Goal: Task Accomplishment & Management: Manage account settings

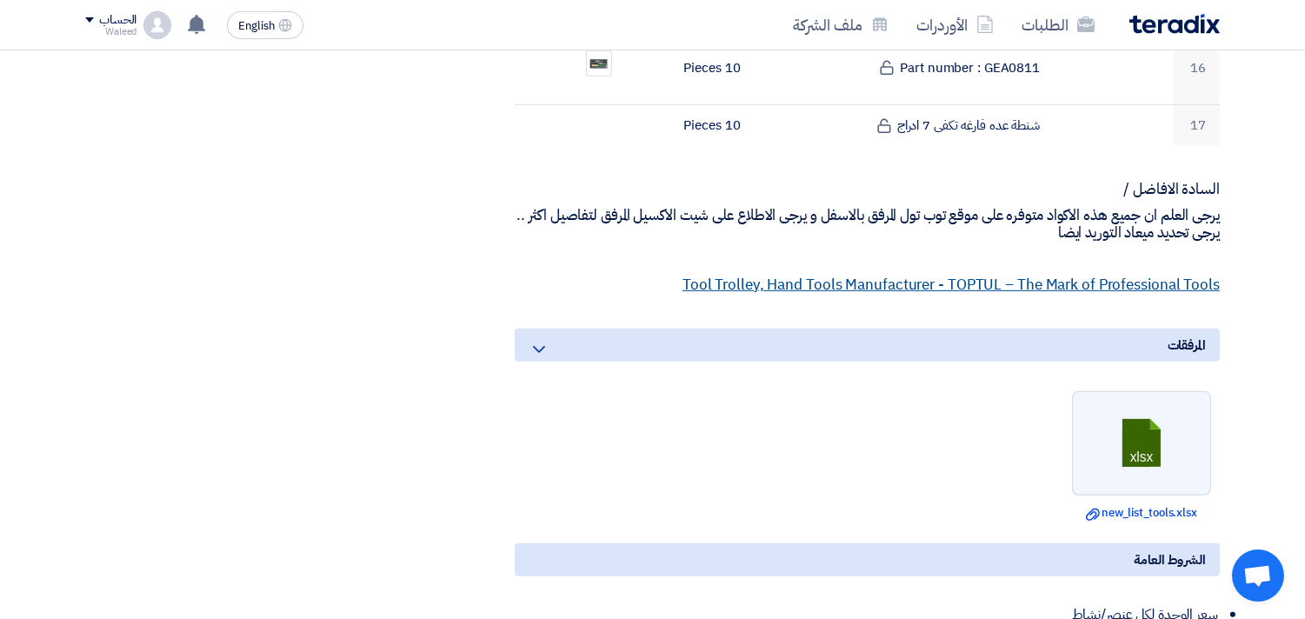
click at [893, 274] on link "Tool Trolley, Hand Tools Manufacturer - TOPTUL – The Mark of Professional Tools" at bounding box center [951, 285] width 537 height 22
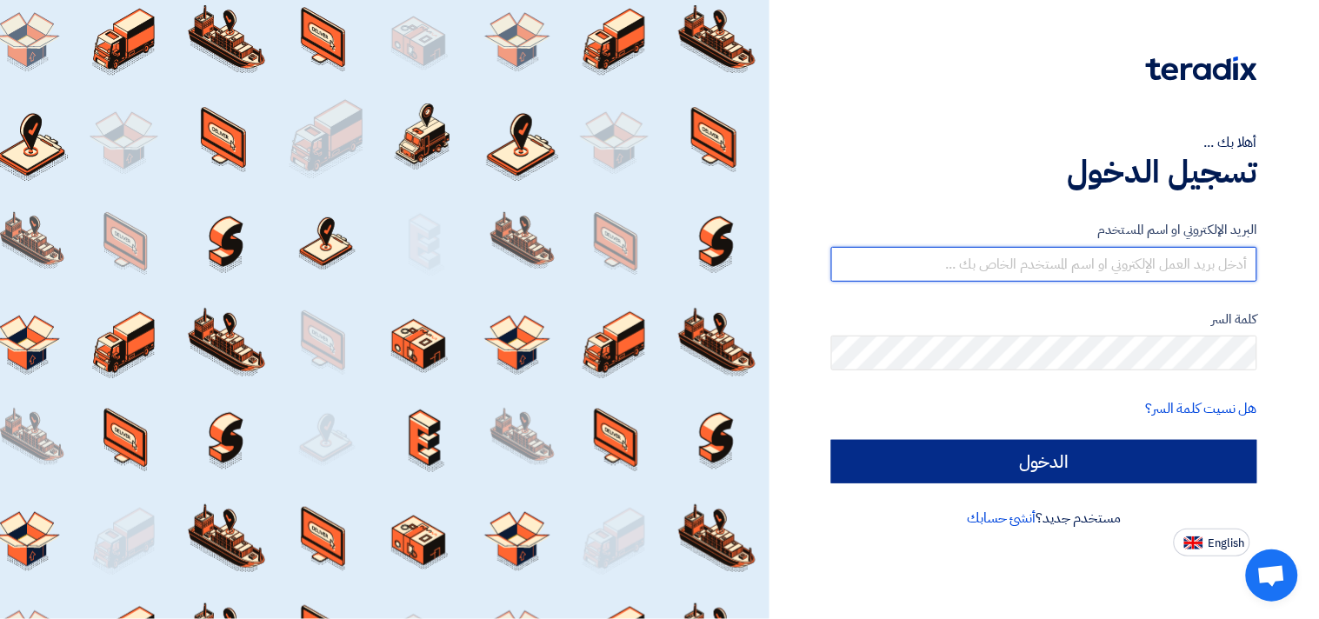
type input "waleedelkattan@hotmail.com"
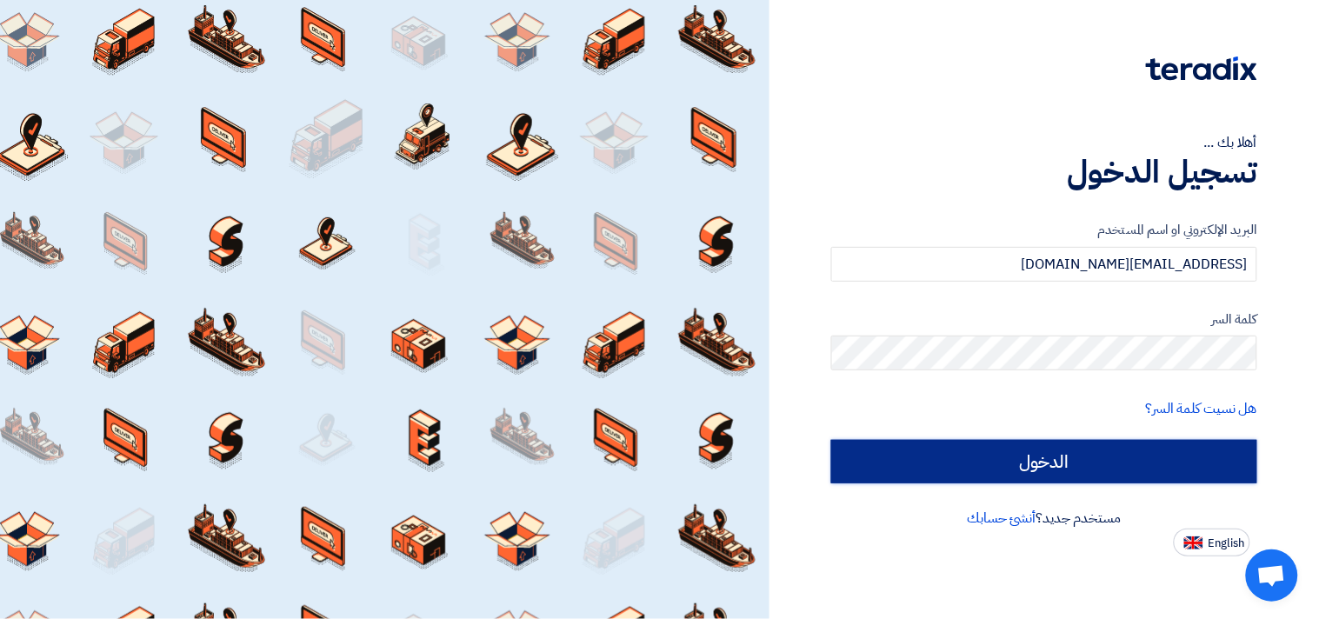
click at [1028, 457] on input "الدخول" at bounding box center [1044, 461] width 426 height 43
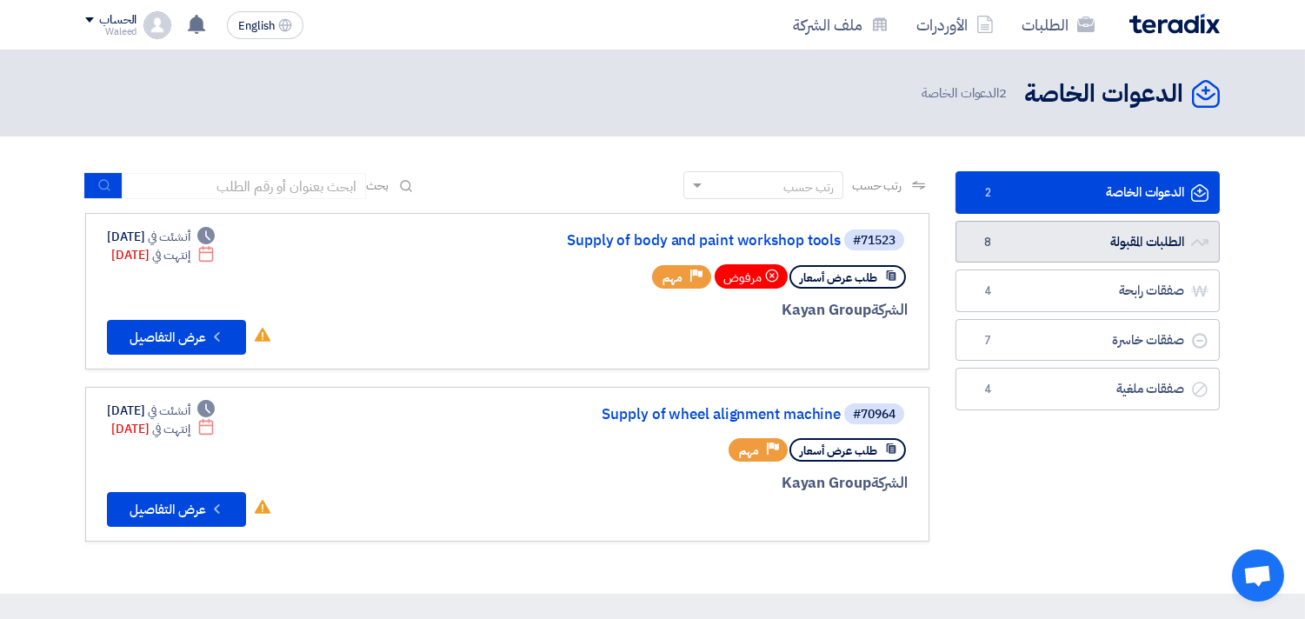
click at [1085, 242] on link "الطلبات المقبولة الطلبات المقبولة 8" at bounding box center [1088, 242] width 264 height 43
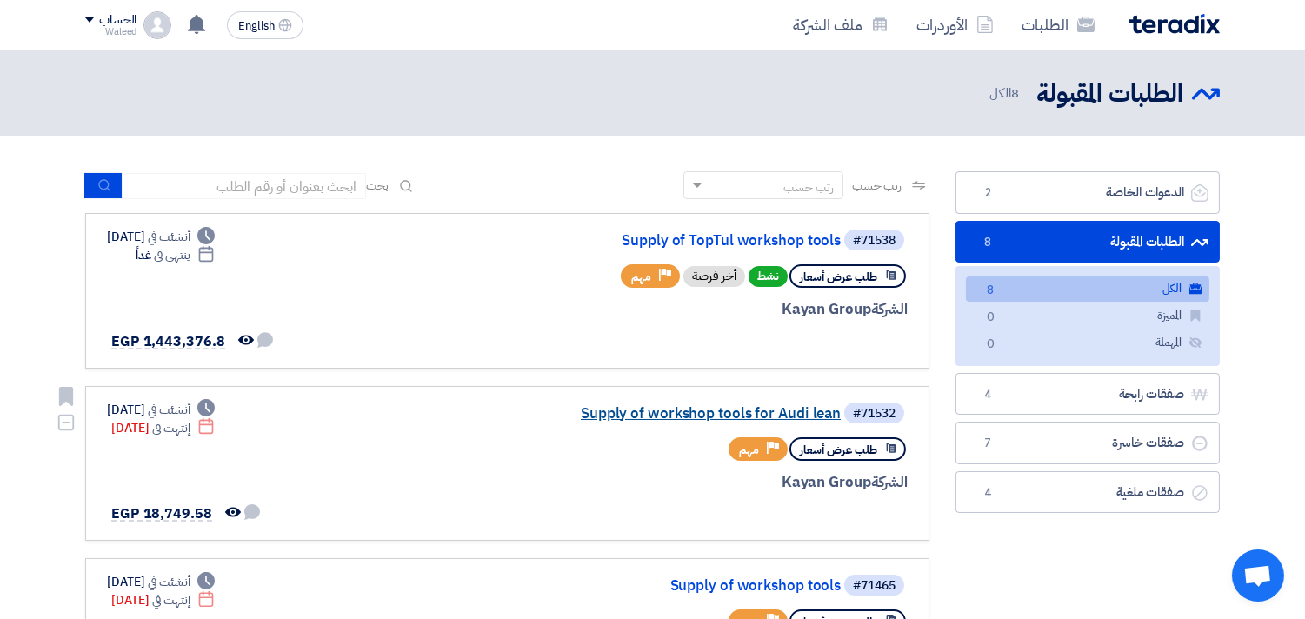
click at [730, 409] on link "Supply of workshop tools for Audi lean" at bounding box center [667, 414] width 348 height 16
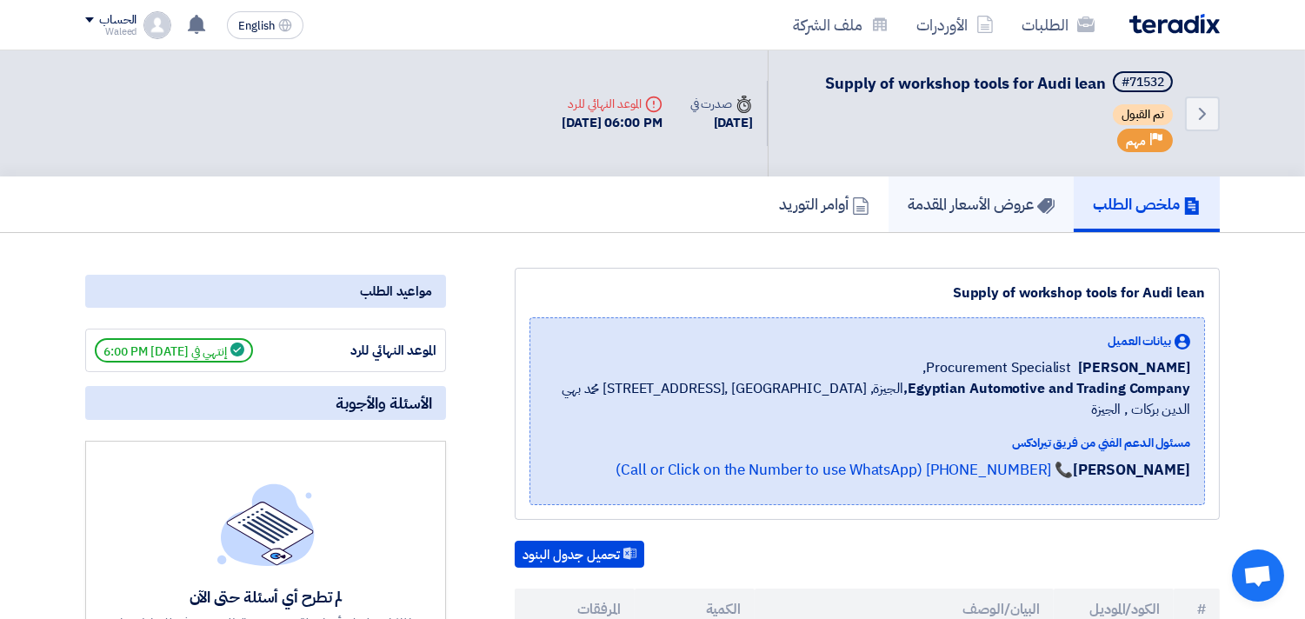
click at [1001, 194] on h5 "عروض الأسعار المقدمة" at bounding box center [981, 204] width 147 height 20
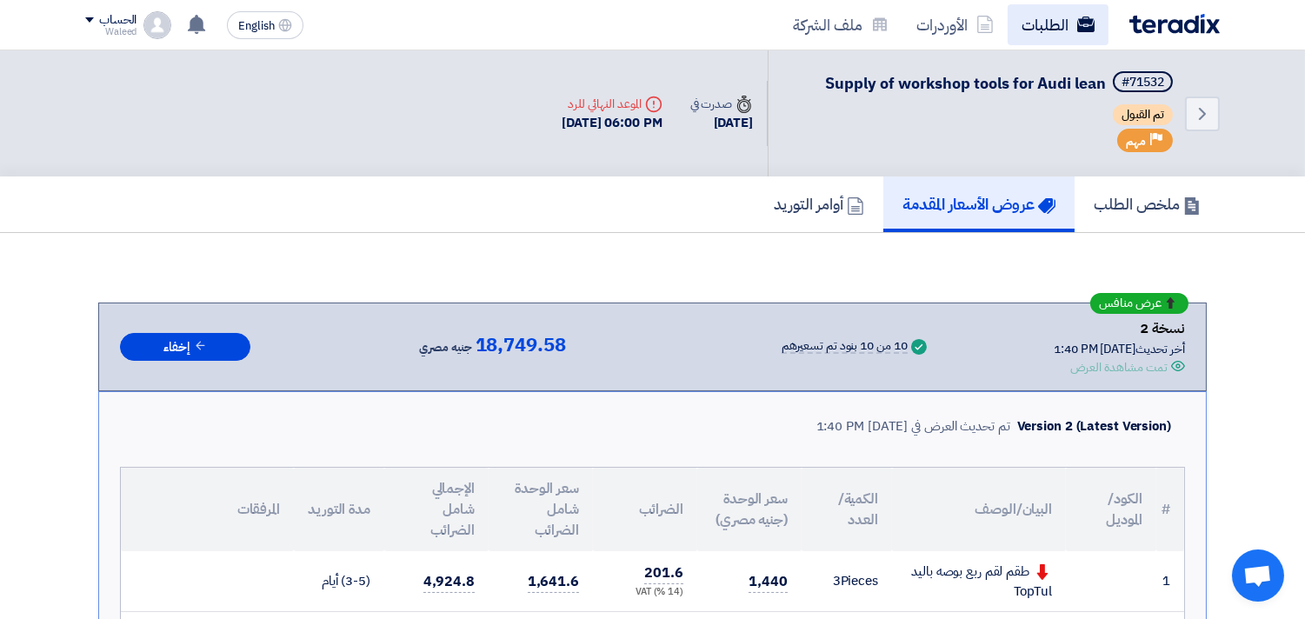
click at [1057, 23] on link "الطلبات" at bounding box center [1058, 24] width 101 height 41
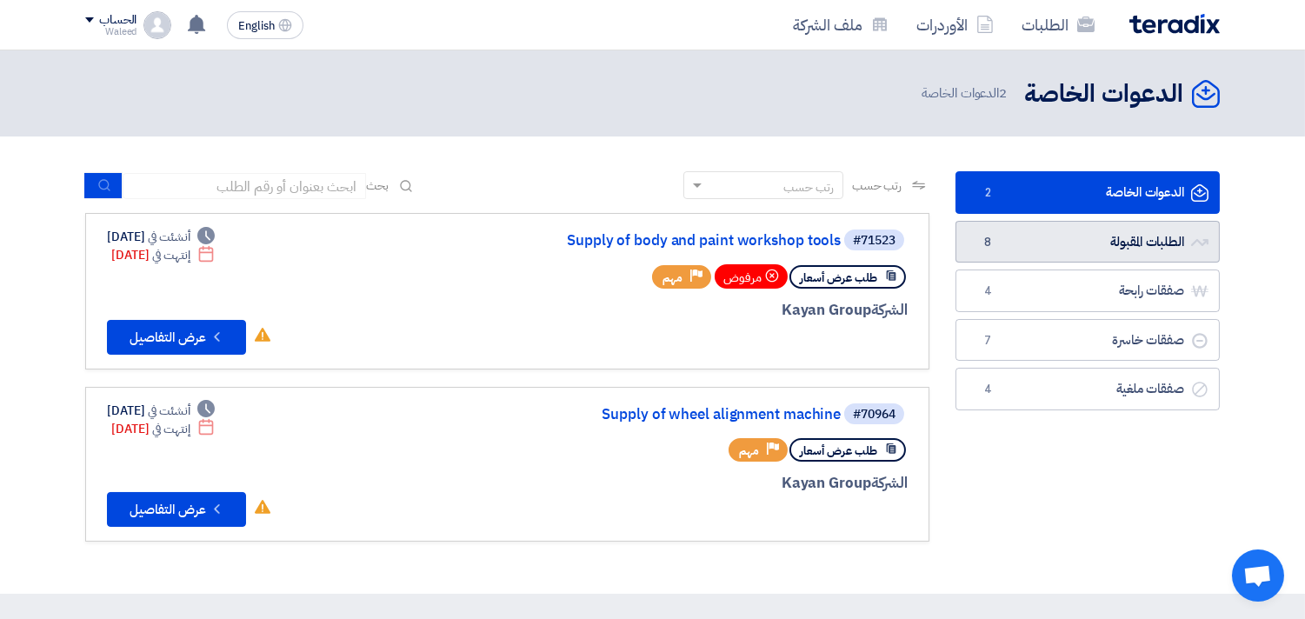
click at [1107, 240] on link "الطلبات المقبولة الطلبات المقبولة 8" at bounding box center [1088, 242] width 264 height 43
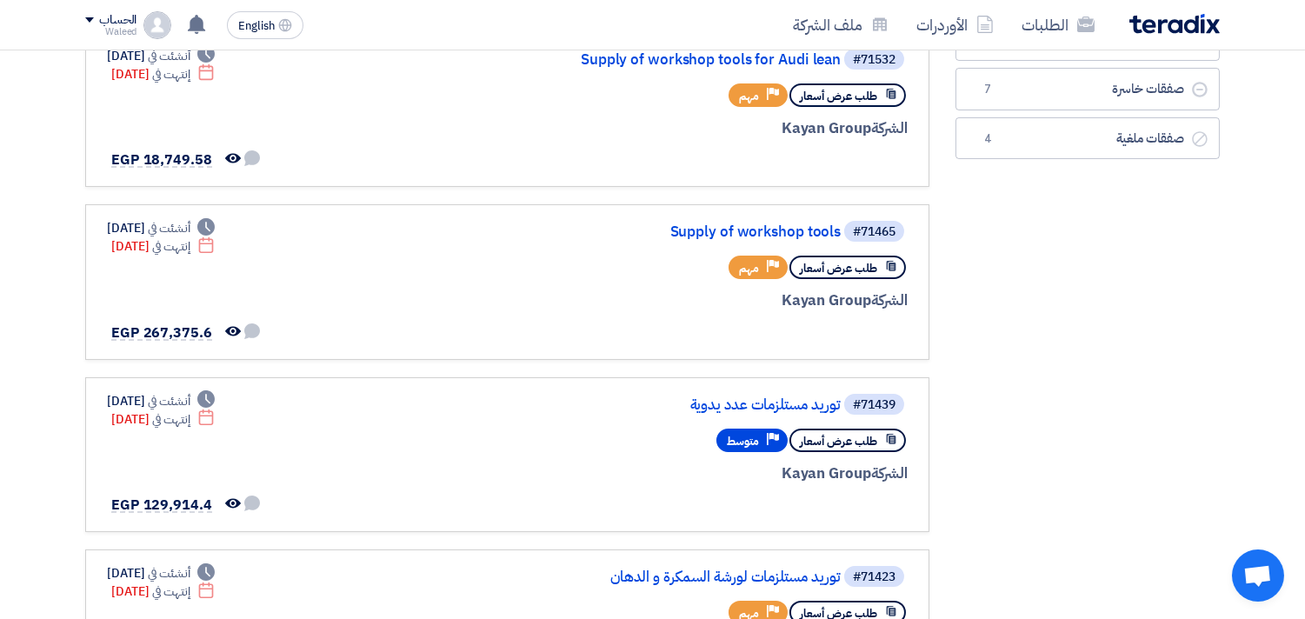
scroll to position [361, 0]
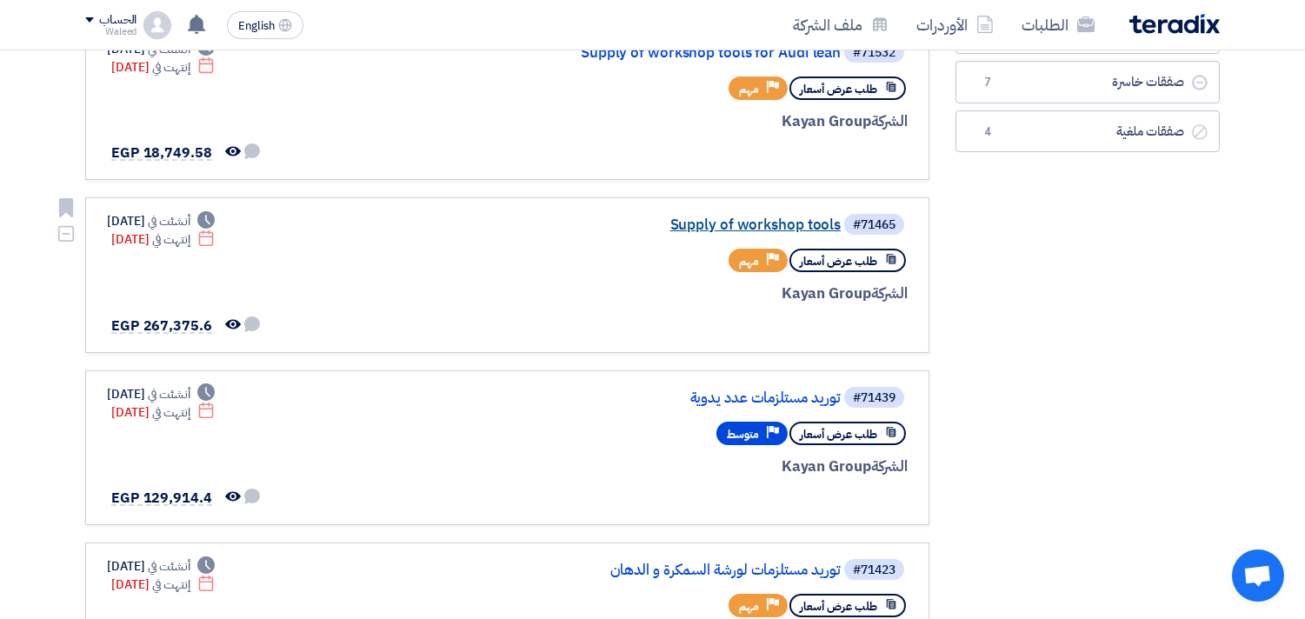
click at [810, 221] on link "Supply of workshop tools" at bounding box center [667, 225] width 348 height 16
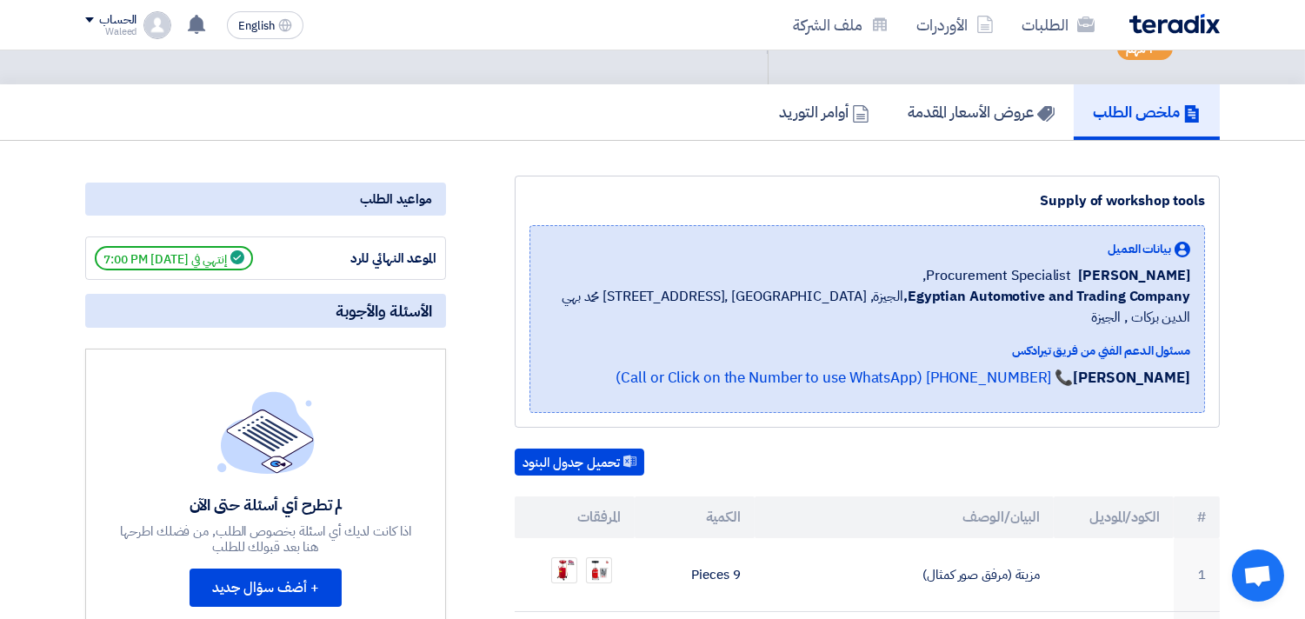
scroll to position [90, 0]
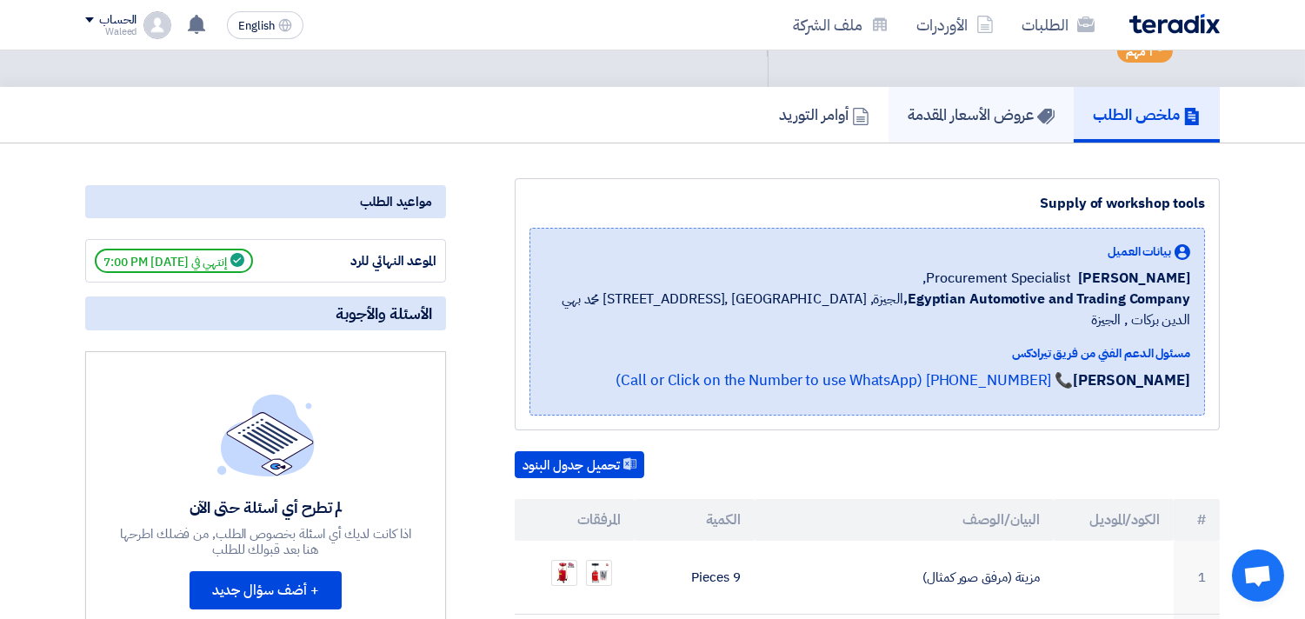
click at [970, 117] on h5 "عروض الأسعار المقدمة" at bounding box center [981, 114] width 147 height 20
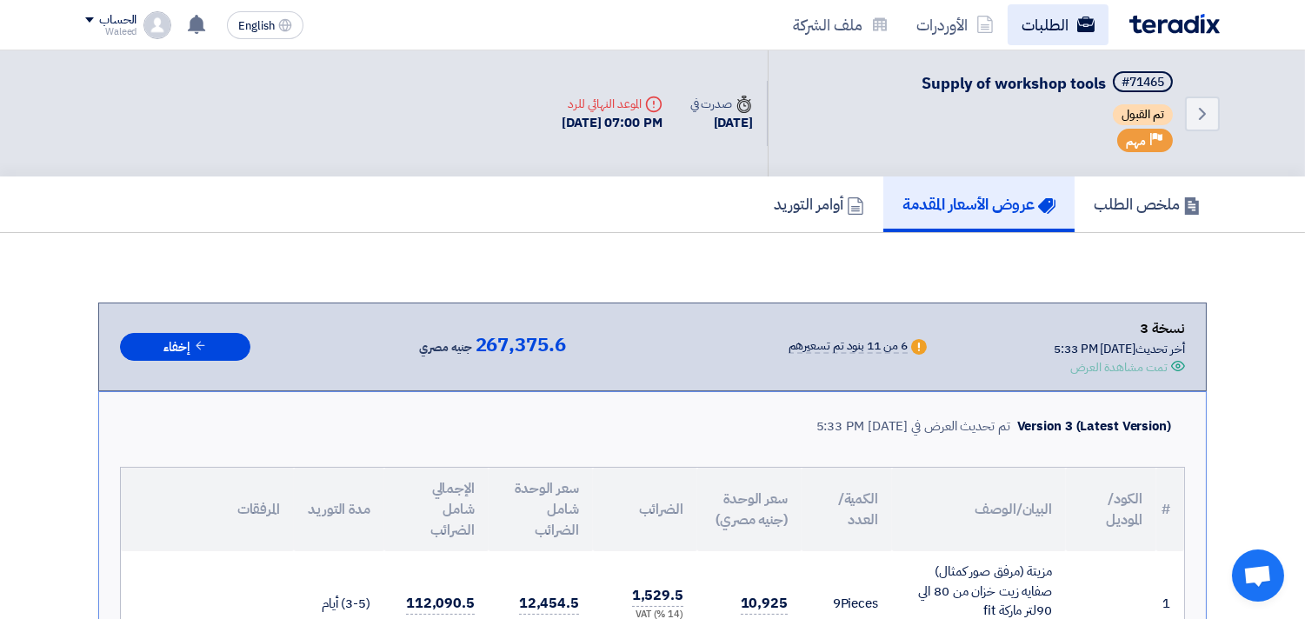
click at [1036, 30] on link "الطلبات" at bounding box center [1058, 24] width 101 height 41
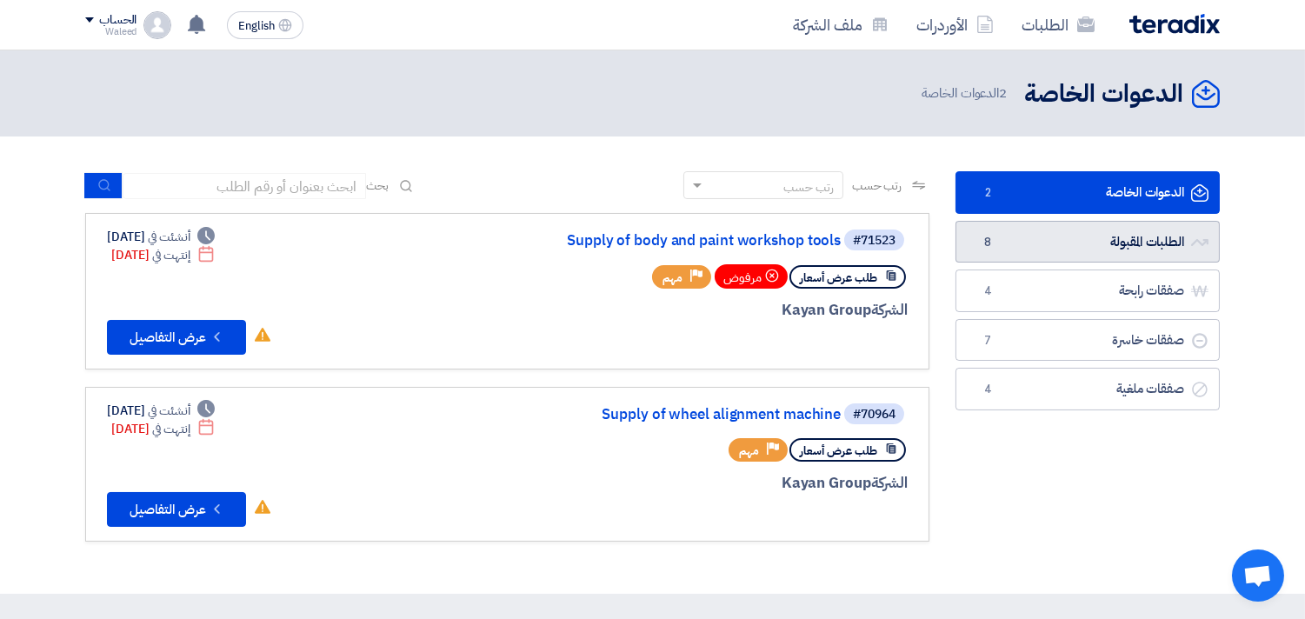
click at [1097, 245] on link "الطلبات المقبولة الطلبات المقبولة 8" at bounding box center [1088, 242] width 264 height 43
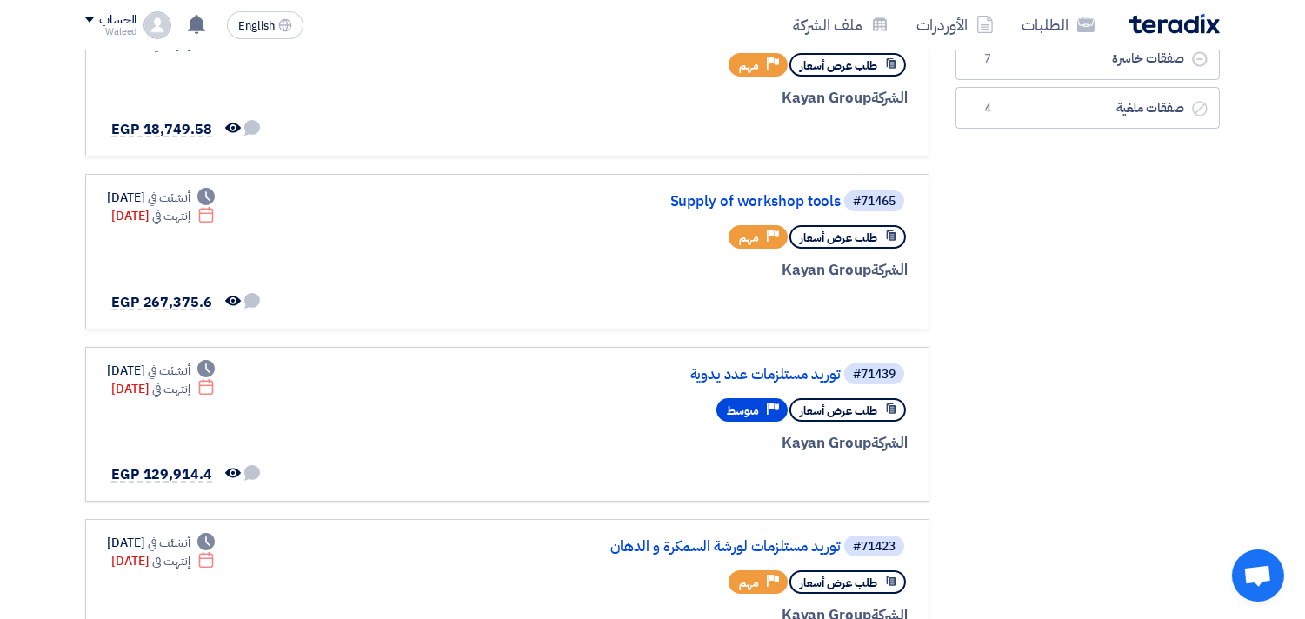
scroll to position [411, 0]
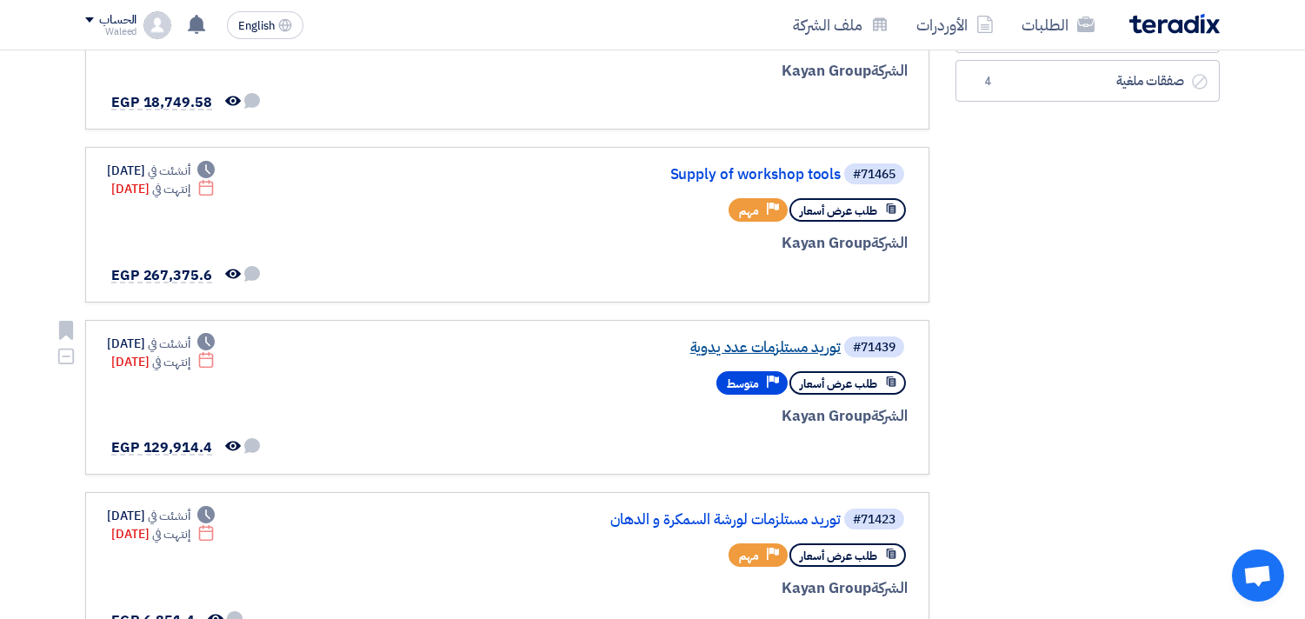
click at [763, 340] on link "توريد مستلزمات عدد يدوية" at bounding box center [667, 348] width 348 height 16
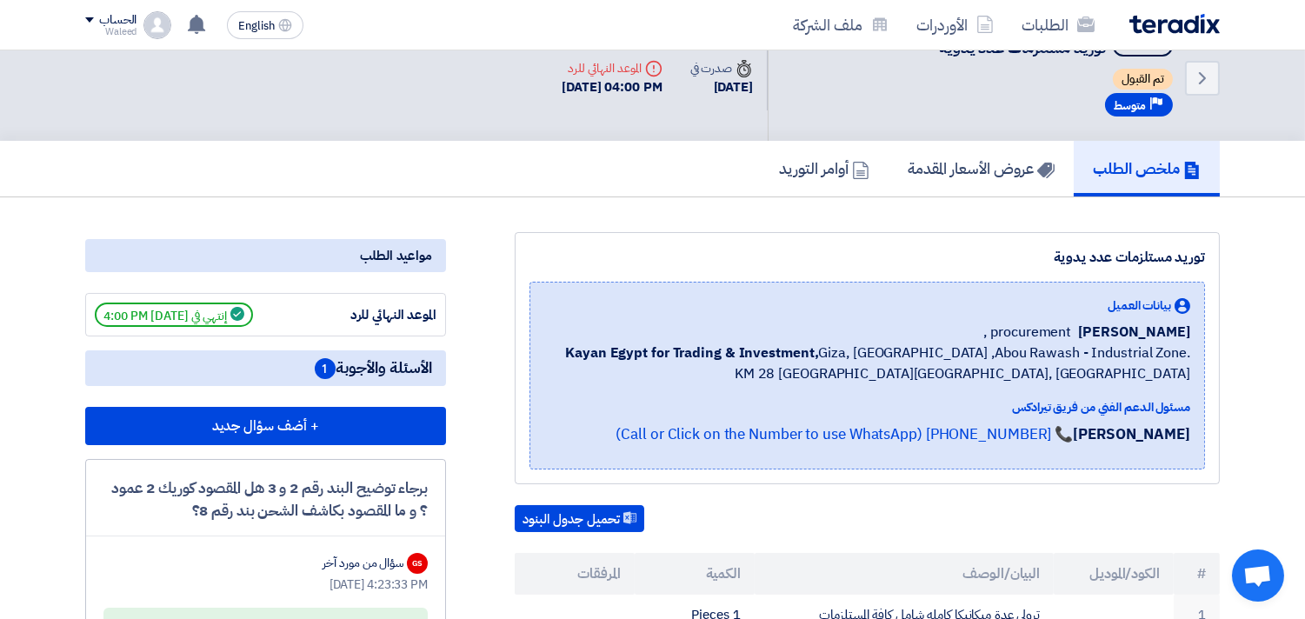
scroll to position [28, 0]
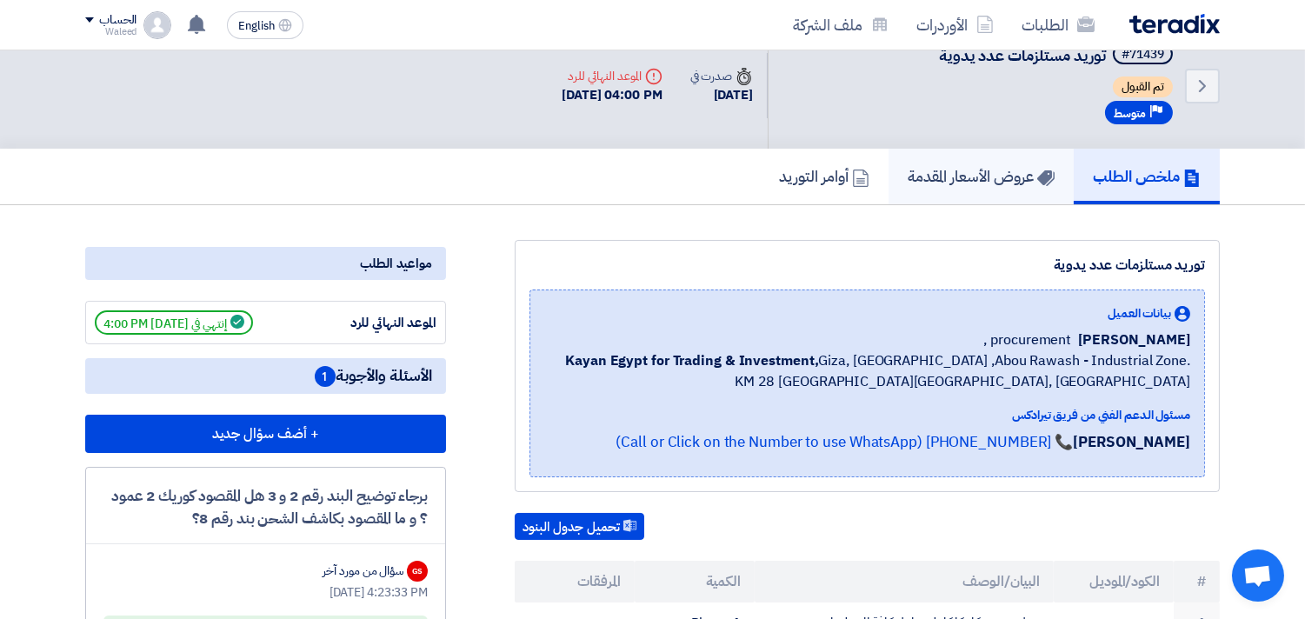
click at [967, 174] on h5 "عروض الأسعار المقدمة" at bounding box center [981, 176] width 147 height 20
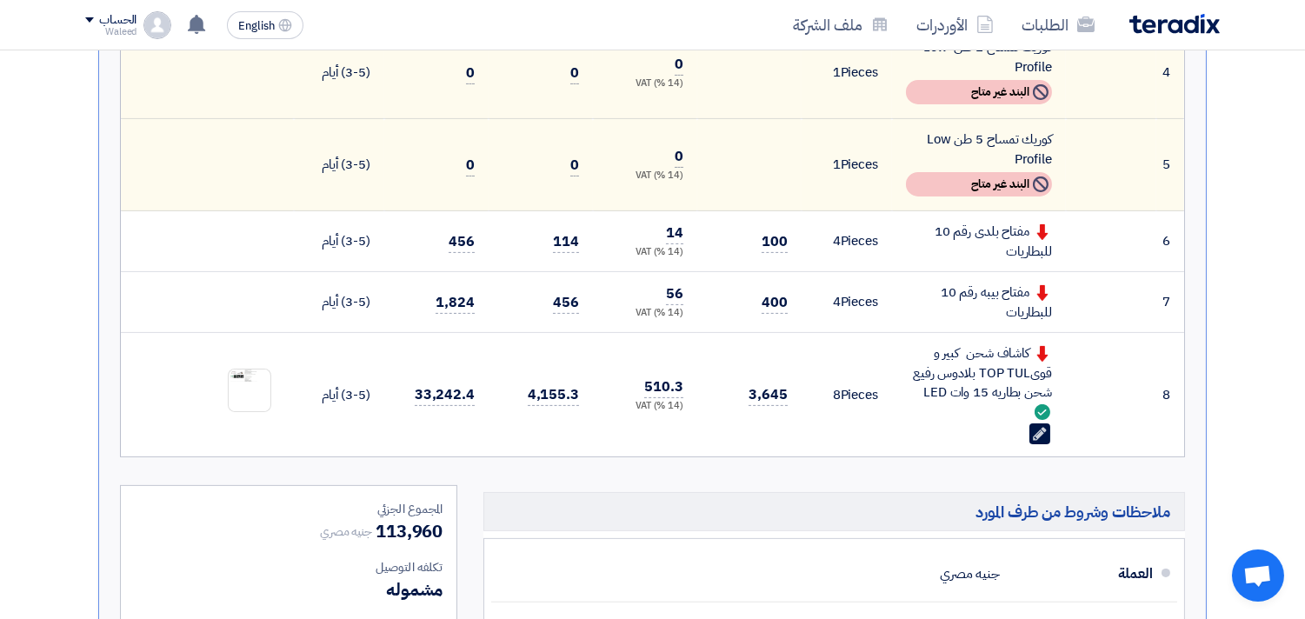
scroll to position [887, 0]
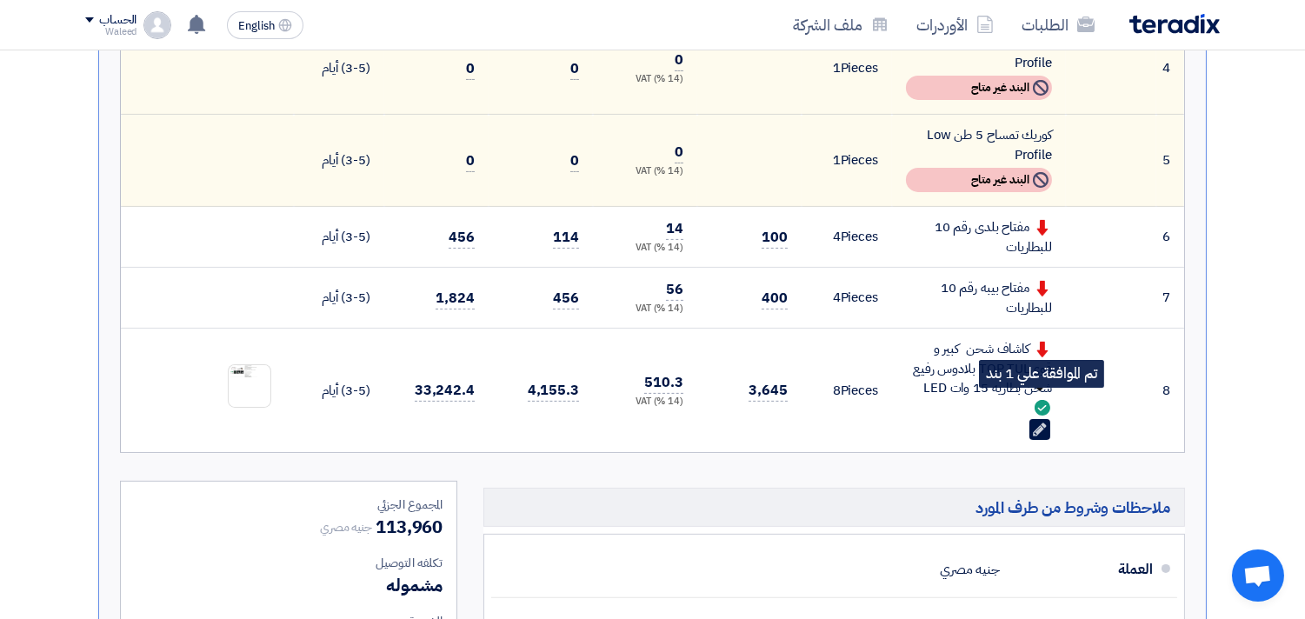
click at [1037, 404] on icon at bounding box center [1043, 408] width 16 height 16
click at [1039, 423] on icon "Edit" at bounding box center [1040, 430] width 16 height 16
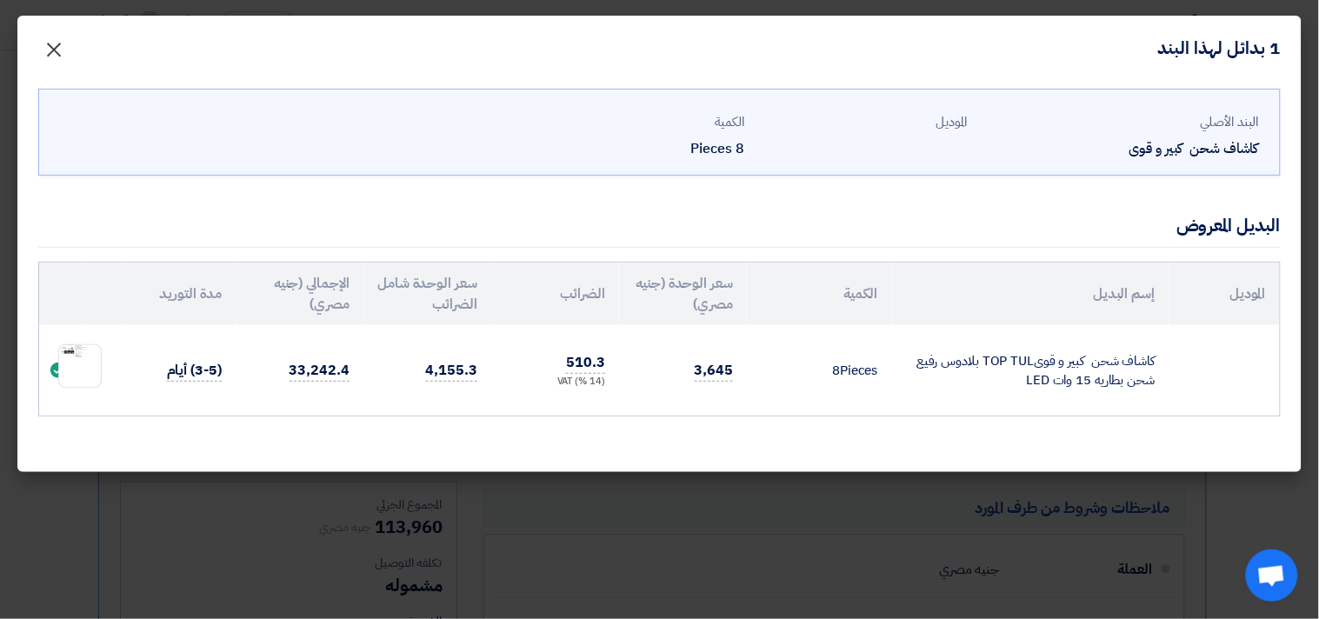
click at [56, 46] on span "×" at bounding box center [53, 49] width 21 height 52
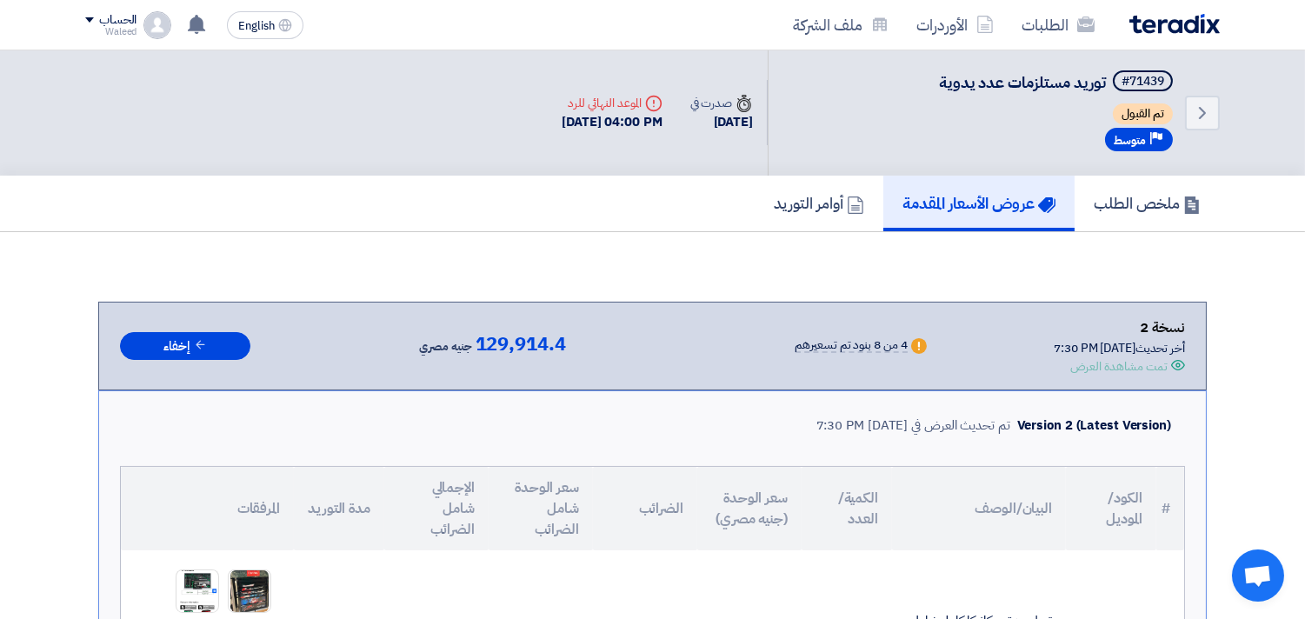
scroll to position [0, 0]
click at [1041, 21] on link "الطلبات" at bounding box center [1058, 24] width 101 height 41
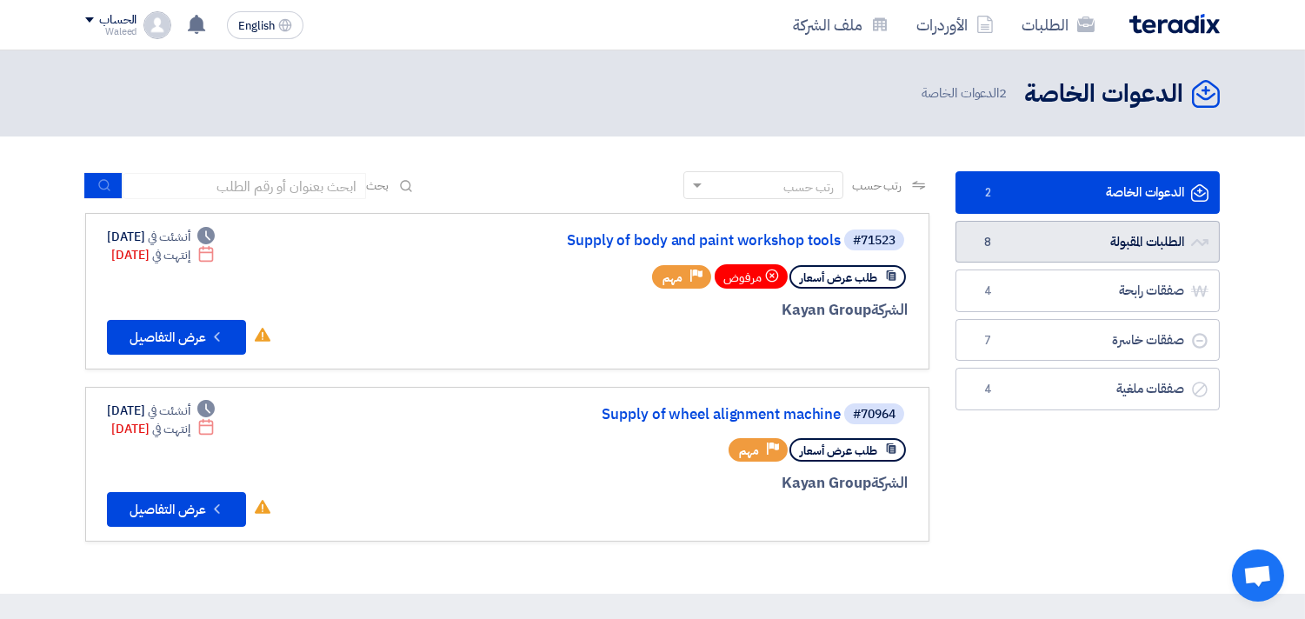
click at [1027, 241] on link "الطلبات المقبولة الطلبات المقبولة 8" at bounding box center [1088, 242] width 264 height 43
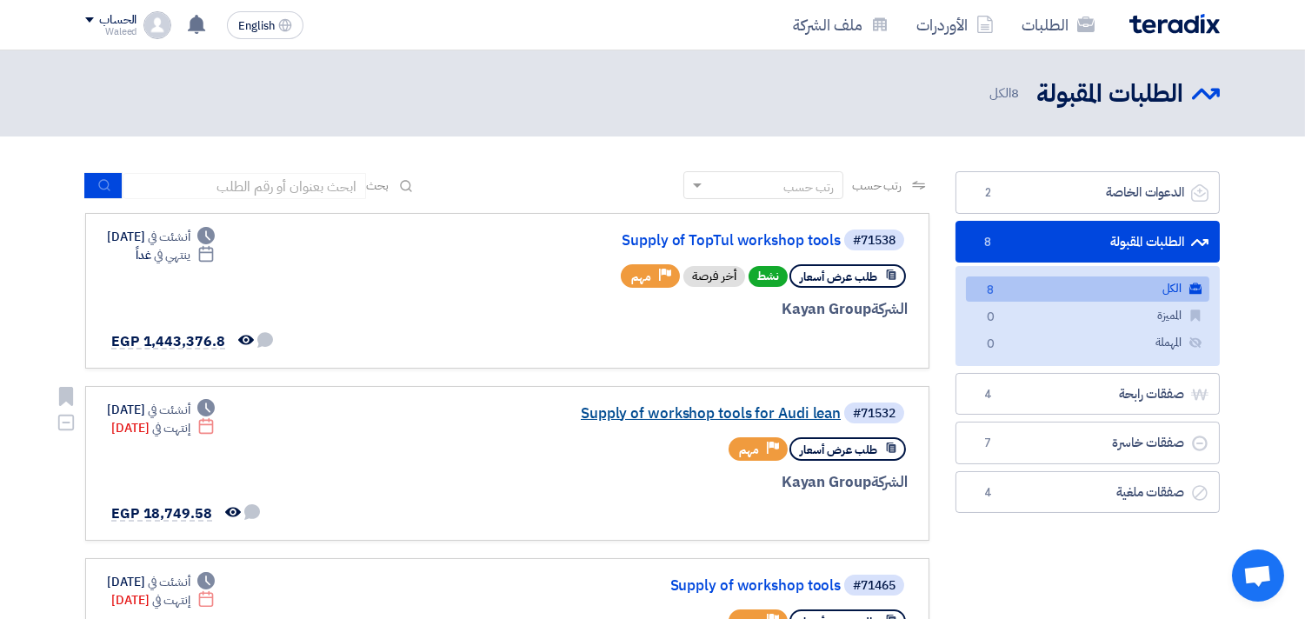
click at [717, 407] on link "Supply of workshop tools for Audi lean" at bounding box center [667, 414] width 348 height 16
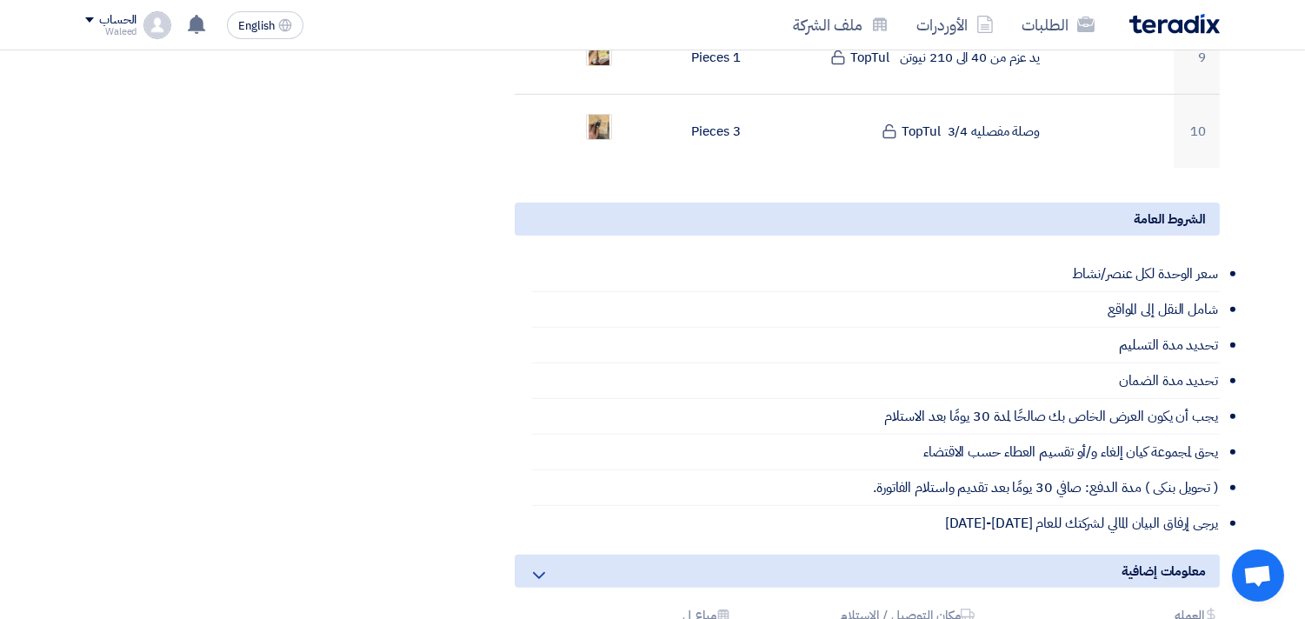
scroll to position [80, 0]
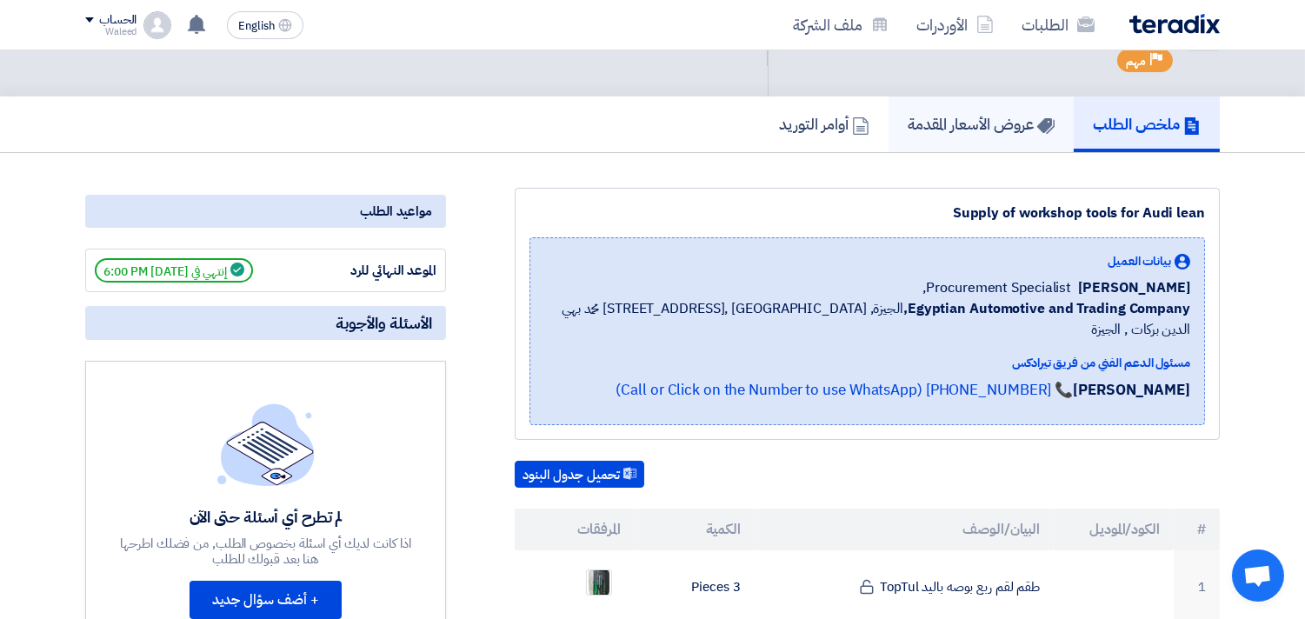
click at [939, 118] on h5 "عروض الأسعار المقدمة" at bounding box center [981, 124] width 147 height 20
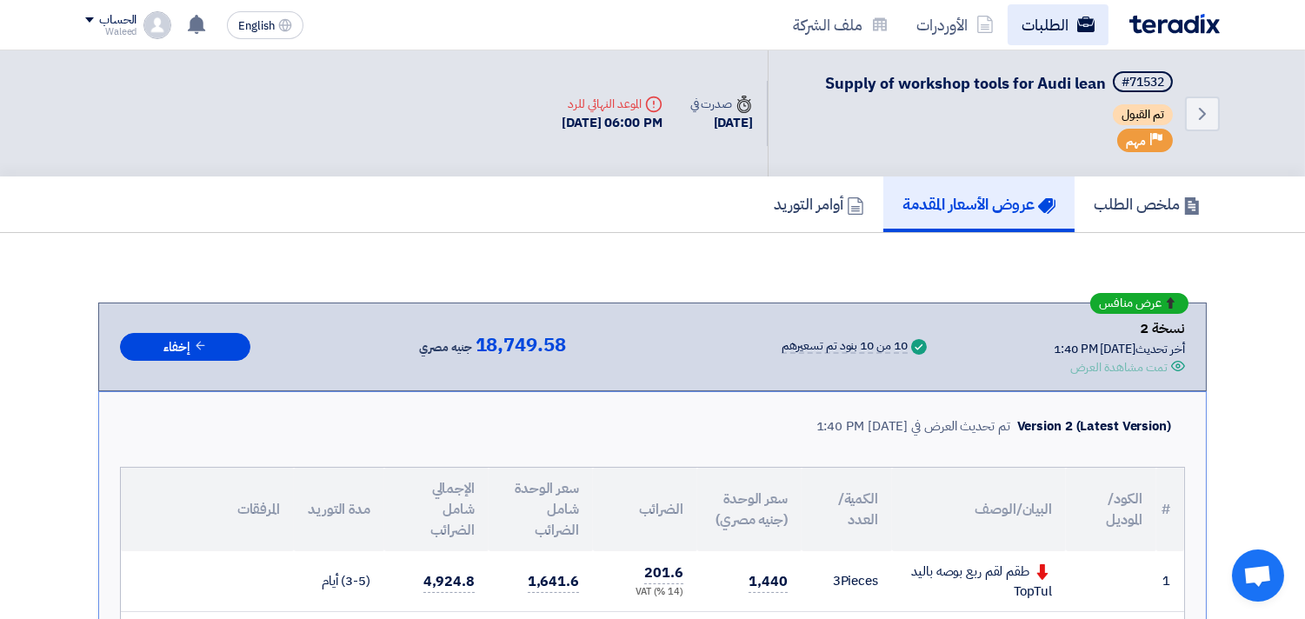
click at [1048, 20] on link "الطلبات" at bounding box center [1058, 24] width 101 height 41
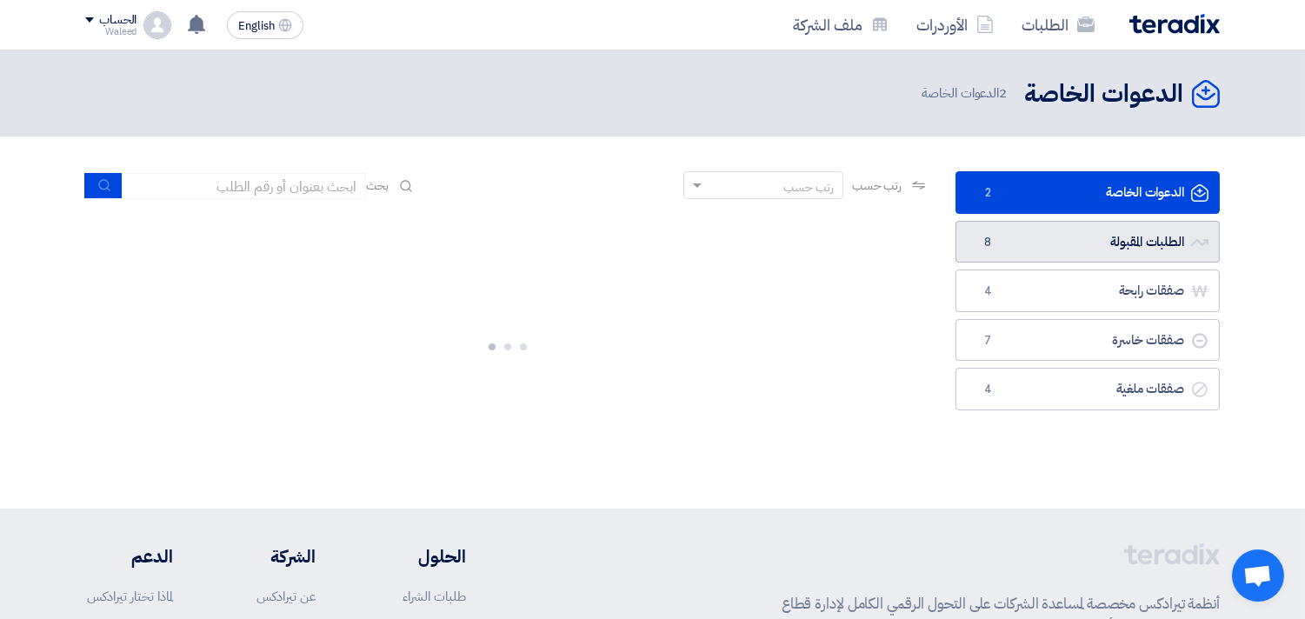
click at [1080, 232] on link "الطلبات المقبولة الطلبات المقبولة 8" at bounding box center [1088, 242] width 264 height 43
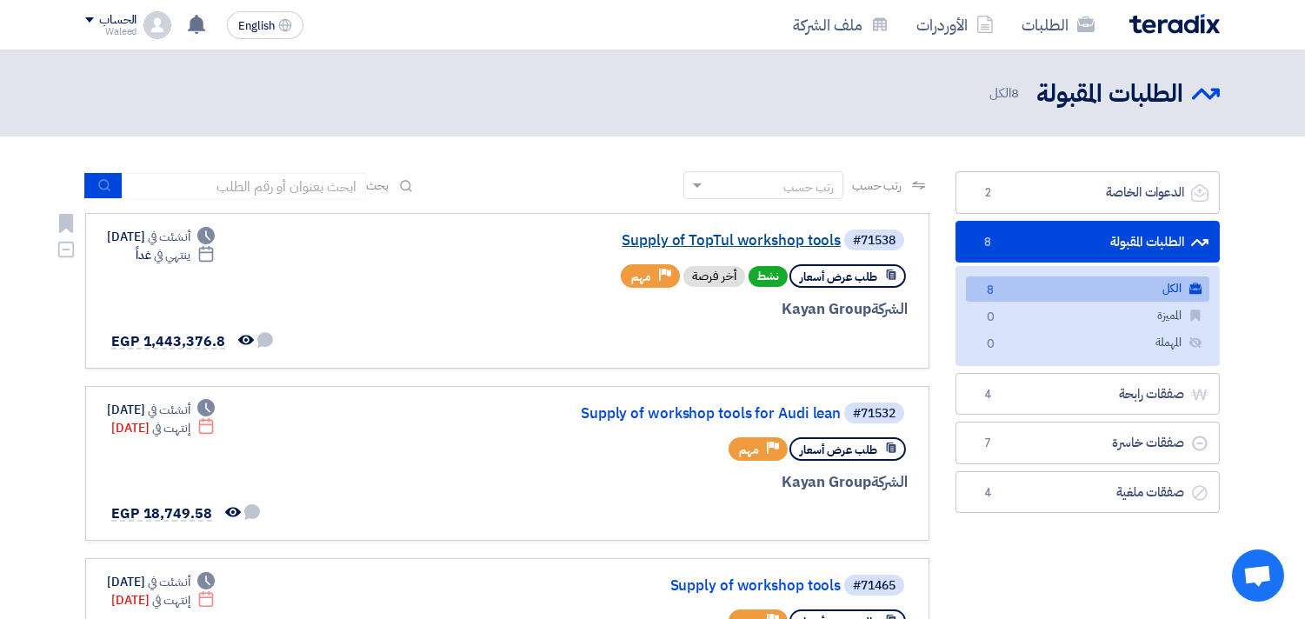
click at [790, 242] on link "Supply of TopTul workshop tools" at bounding box center [667, 241] width 348 height 16
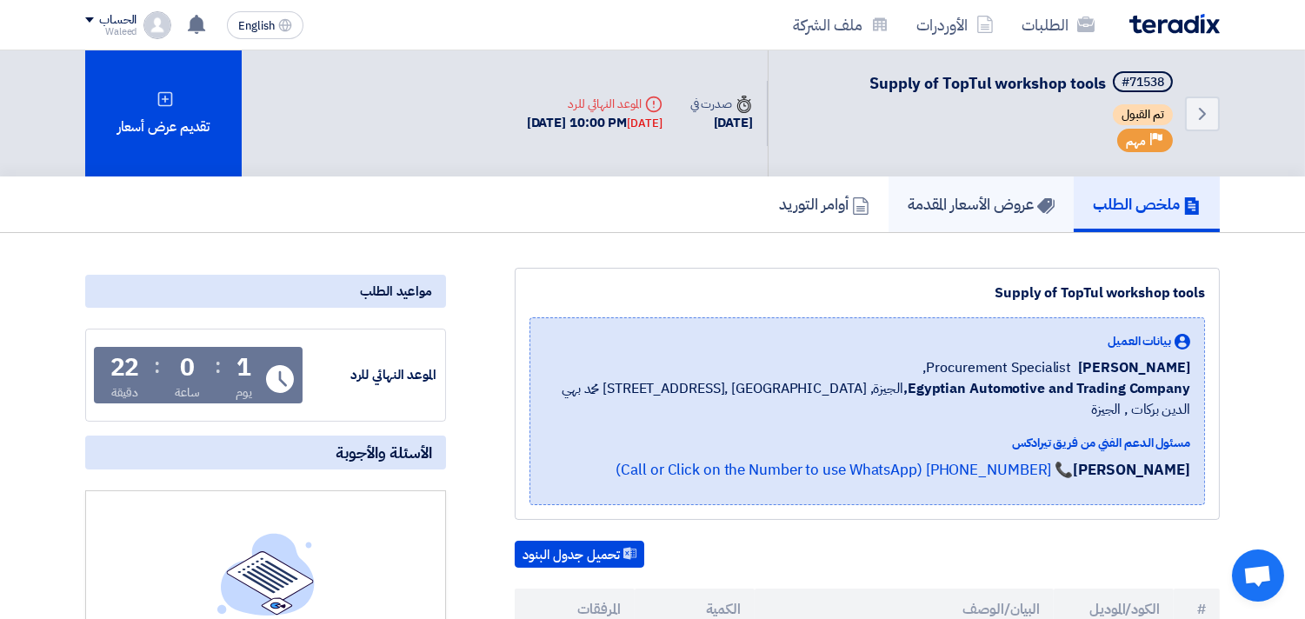
click at [972, 203] on h5 "عروض الأسعار المقدمة" at bounding box center [981, 204] width 147 height 20
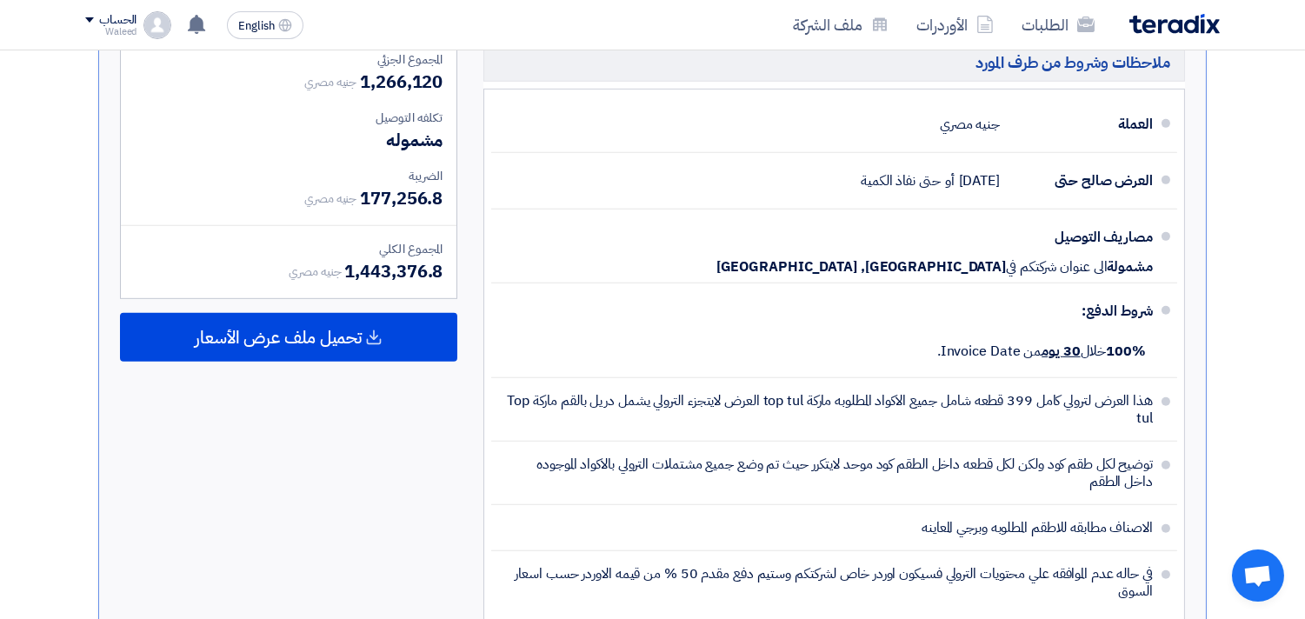
scroll to position [1637, 0]
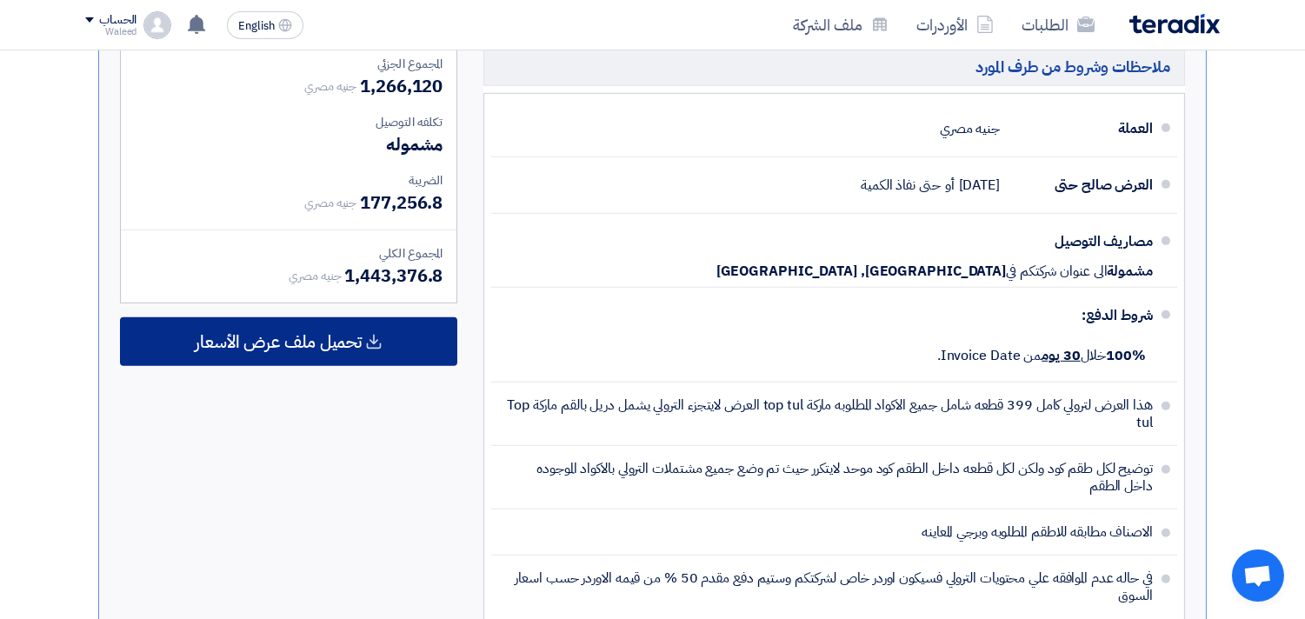
click at [278, 334] on span "تحميل ملف عرض الأسعار" at bounding box center [278, 342] width 167 height 16
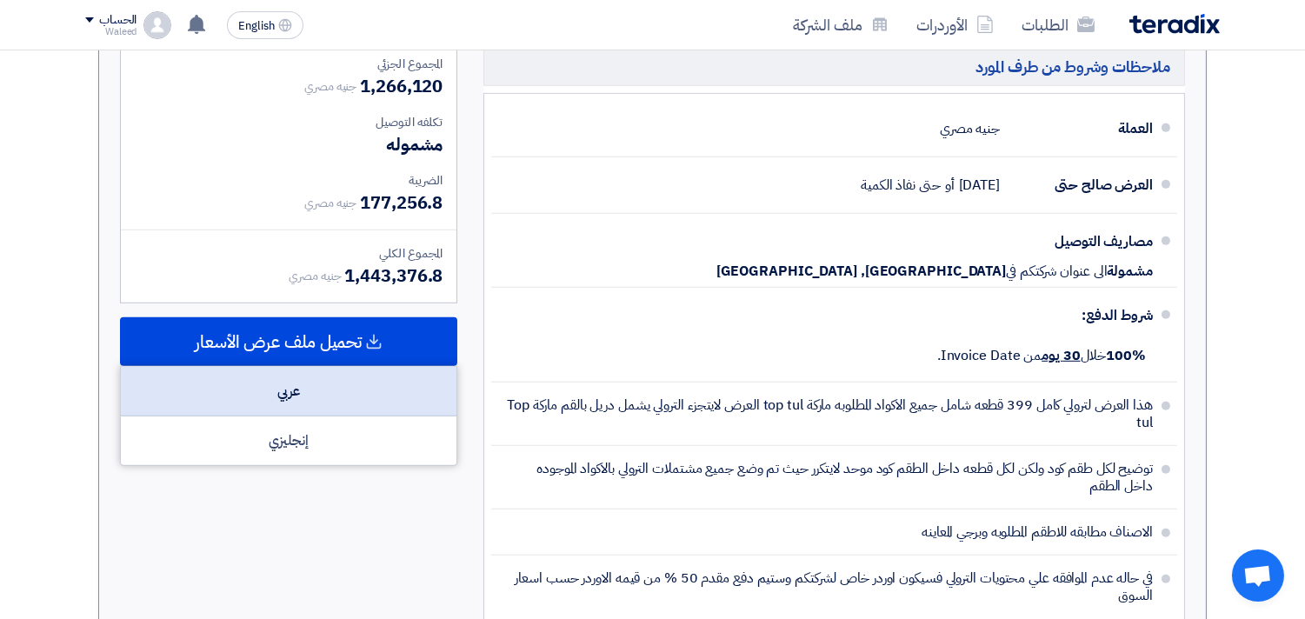
click at [304, 389] on div "عربي" at bounding box center [289, 392] width 336 height 50
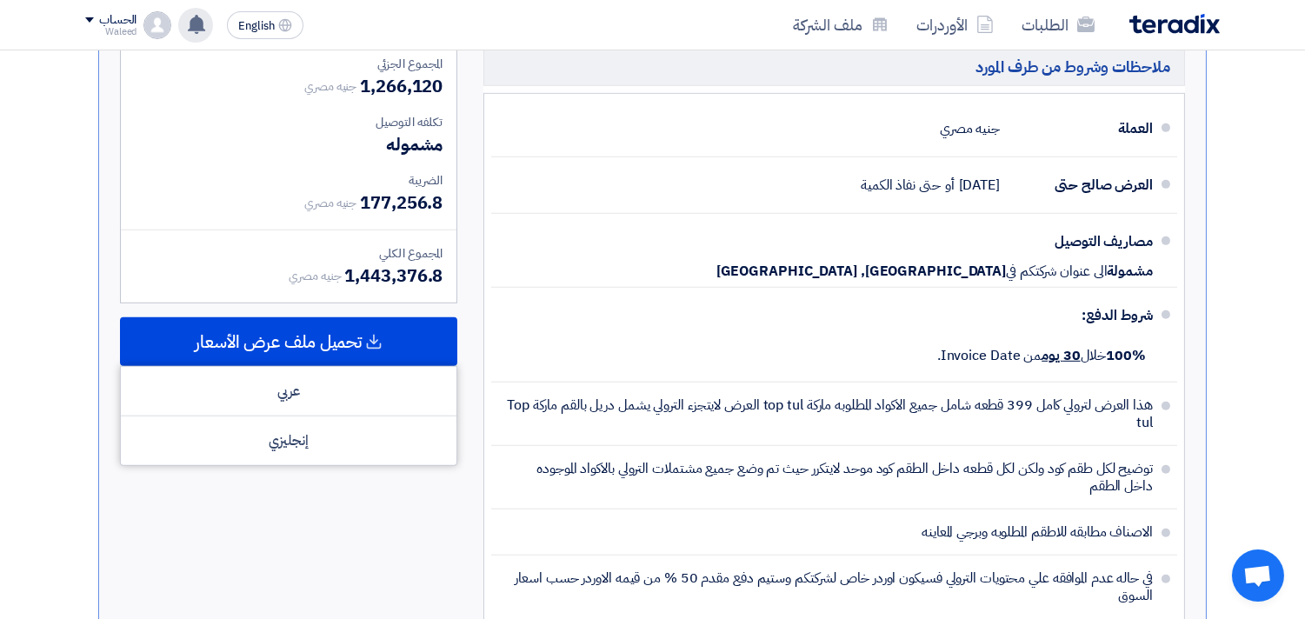
click at [197, 32] on use at bounding box center [196, 24] width 17 height 19
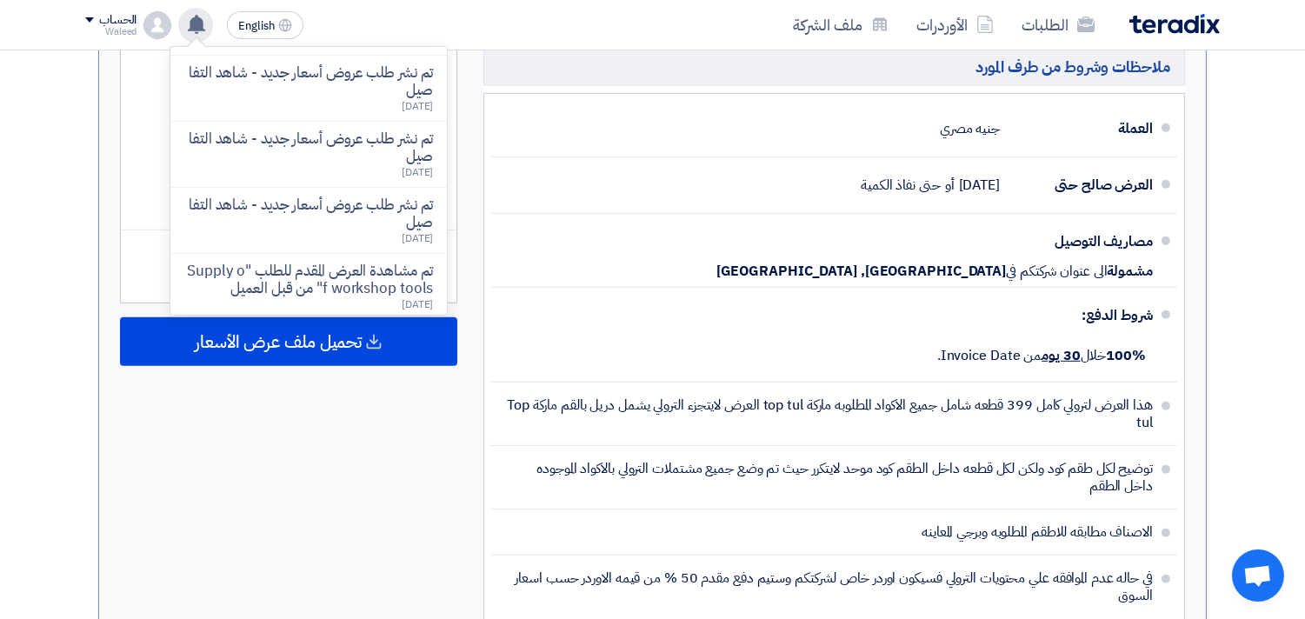
scroll to position [474, 0]
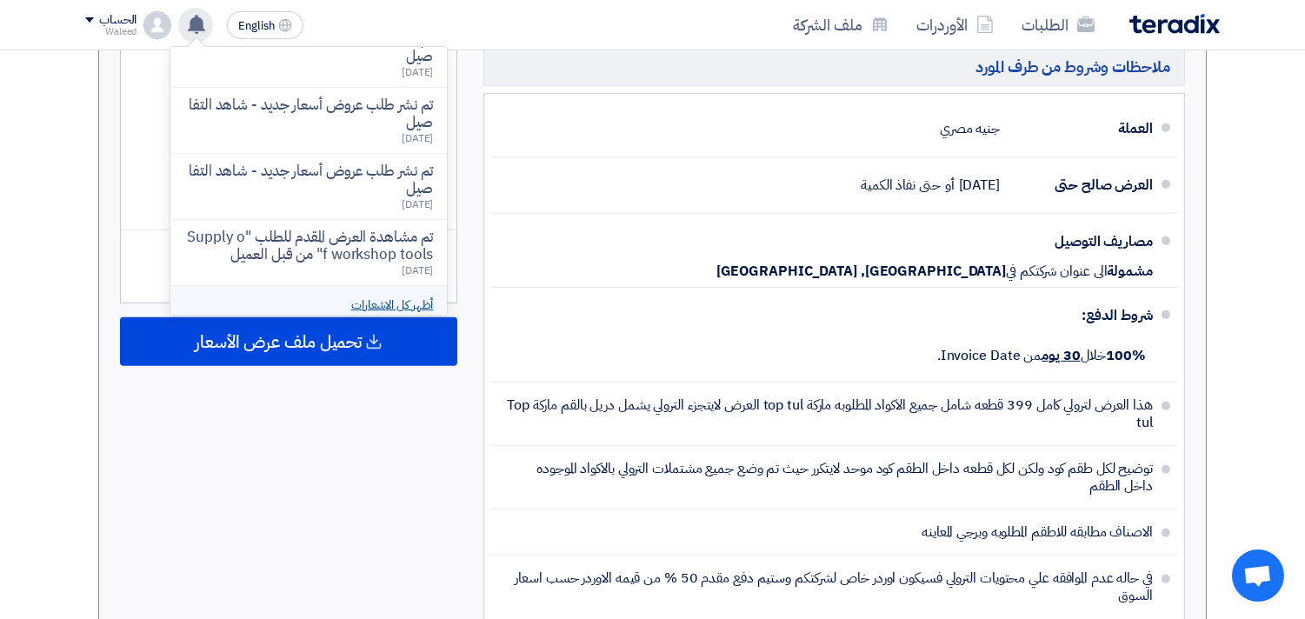
click at [366, 296] on link "أظهر كل الاشعارات" at bounding box center [392, 305] width 82 height 18
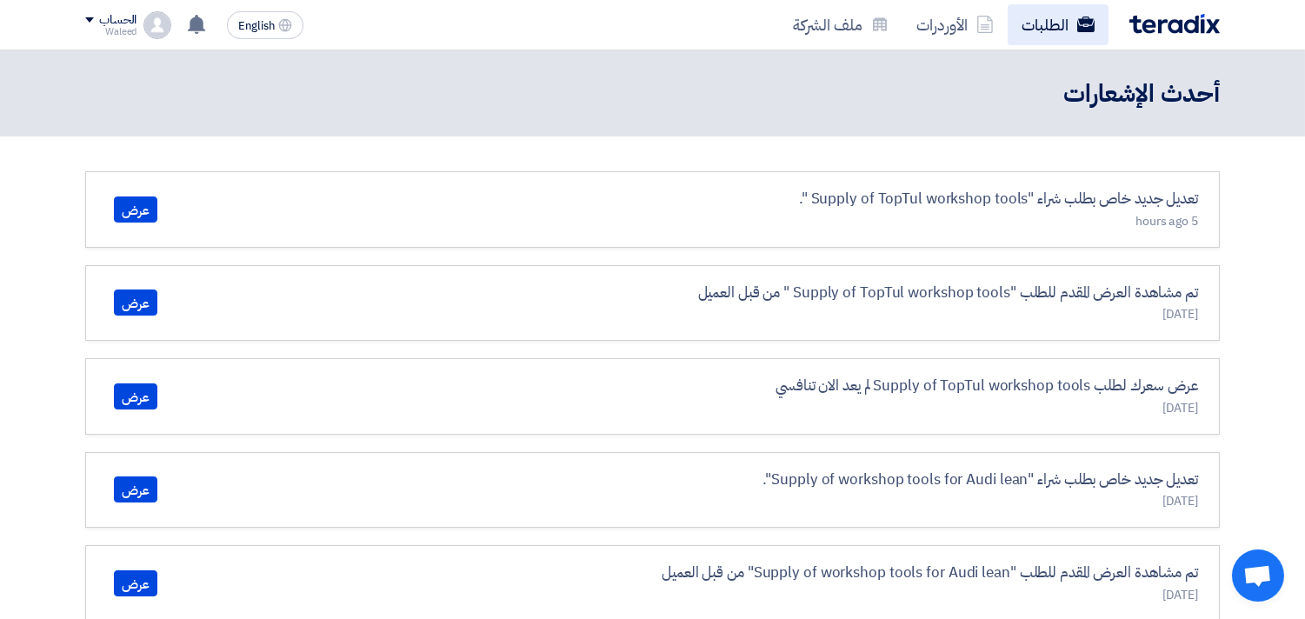
click at [1047, 28] on link "الطلبات" at bounding box center [1058, 24] width 101 height 41
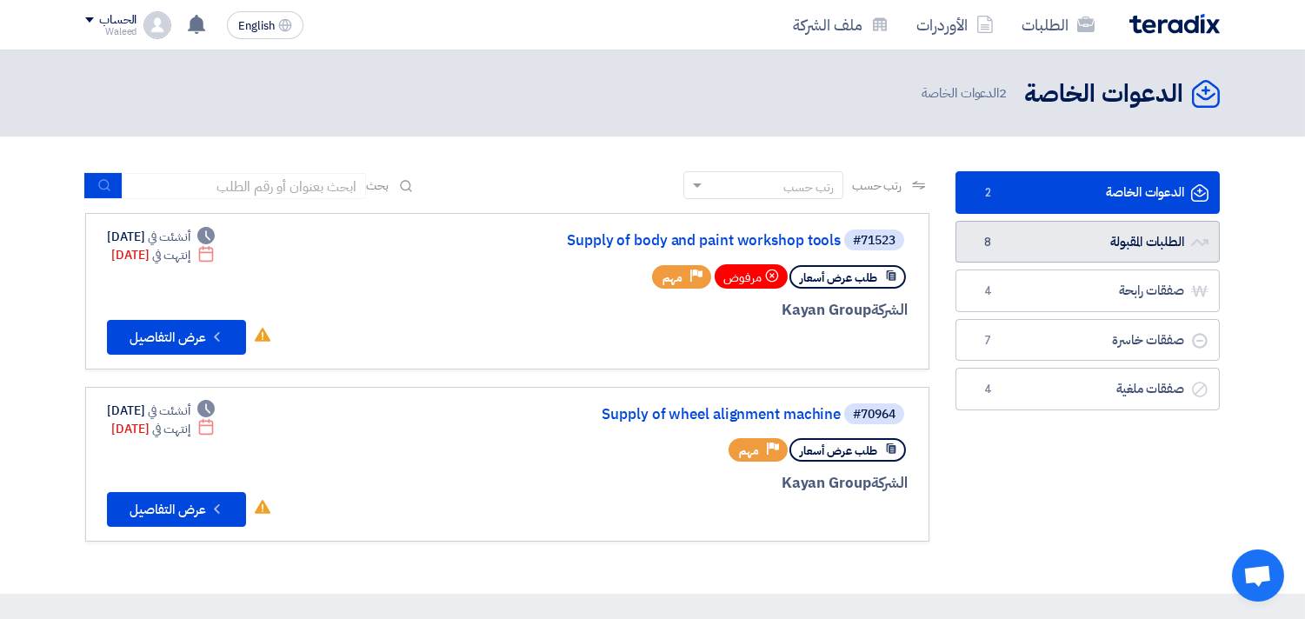
click at [1037, 245] on link "الطلبات المقبولة الطلبات المقبولة 8" at bounding box center [1088, 242] width 264 height 43
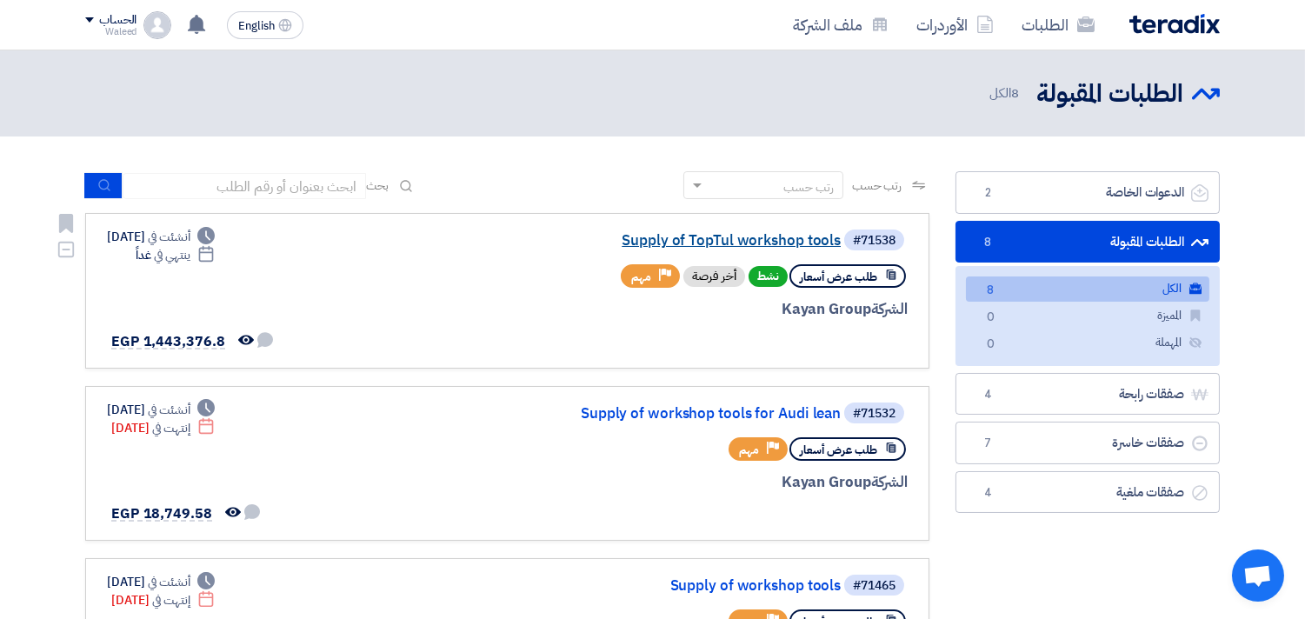
click at [801, 242] on link "Supply of TopTul workshop tools" at bounding box center [667, 241] width 348 height 16
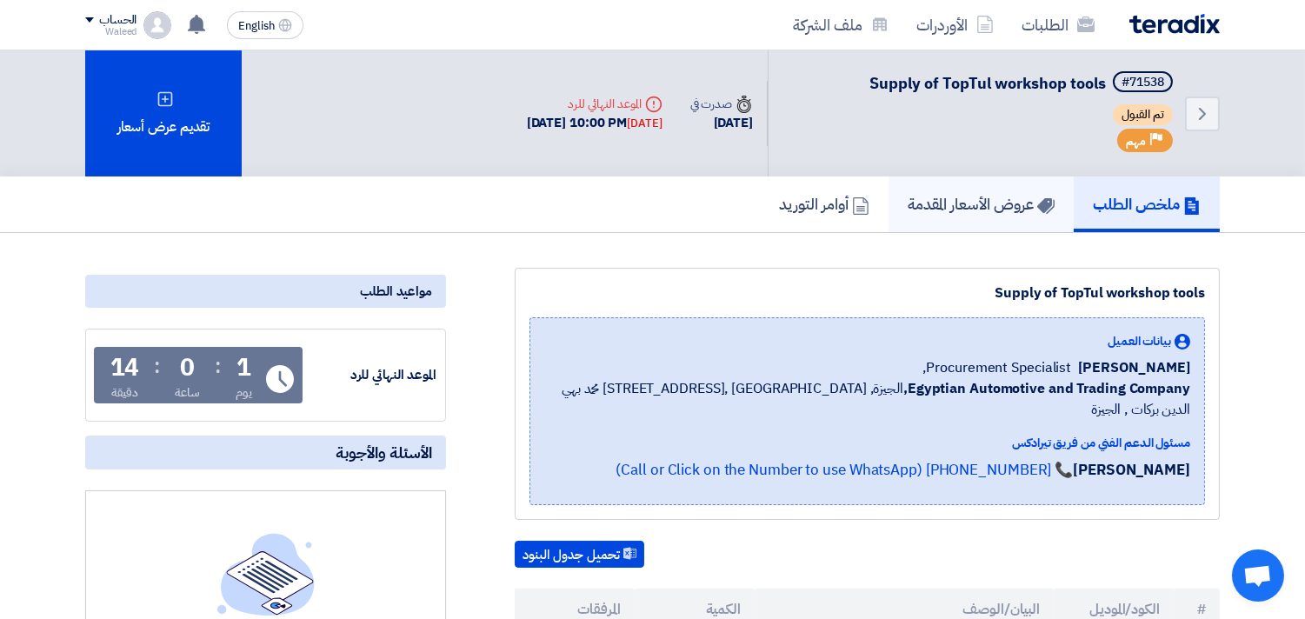
click at [971, 194] on h5 "عروض الأسعار المقدمة" at bounding box center [981, 204] width 147 height 20
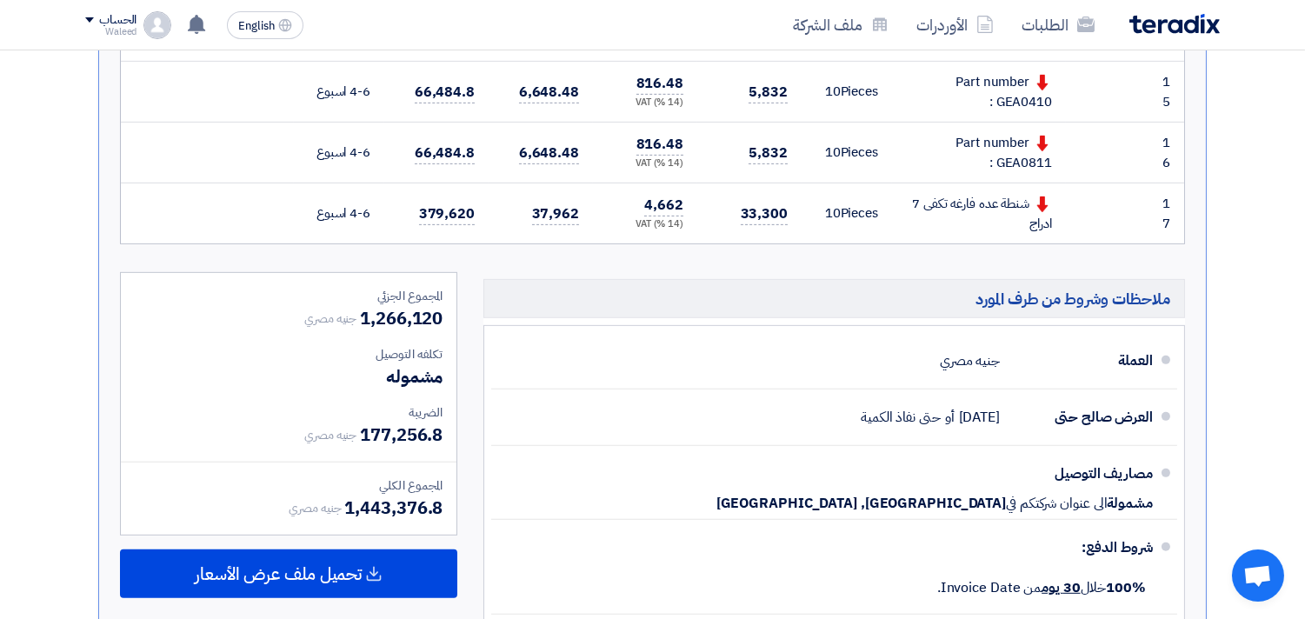
scroll to position [1400, 0]
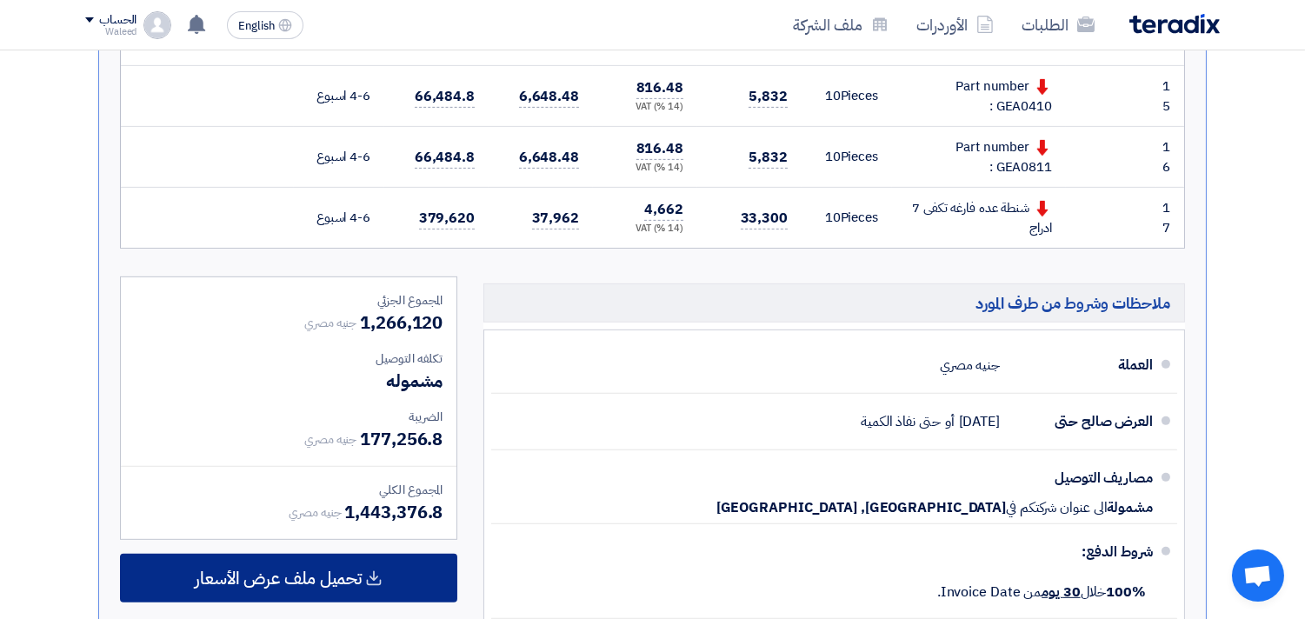
click at [371, 575] on icon at bounding box center [373, 578] width 17 height 17
click at [332, 575] on span "تحميل ملف عرض الأسعار" at bounding box center [278, 578] width 167 height 16
drag, startPoint x: 305, startPoint y: 577, endPoint x: 237, endPoint y: 576, distance: 67.8
click at [237, 576] on span "تحميل ملف عرض الأسعار" at bounding box center [278, 578] width 167 height 16
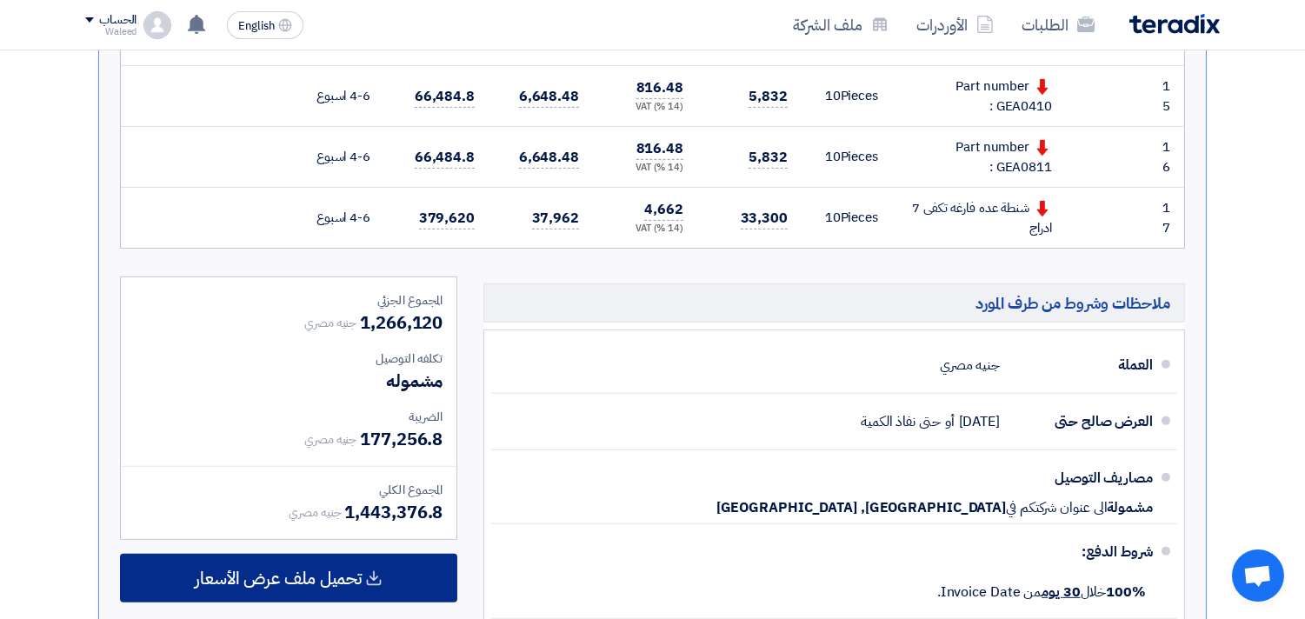
click at [237, 576] on span "تحميل ملف عرض الأسعار" at bounding box center [278, 578] width 167 height 16
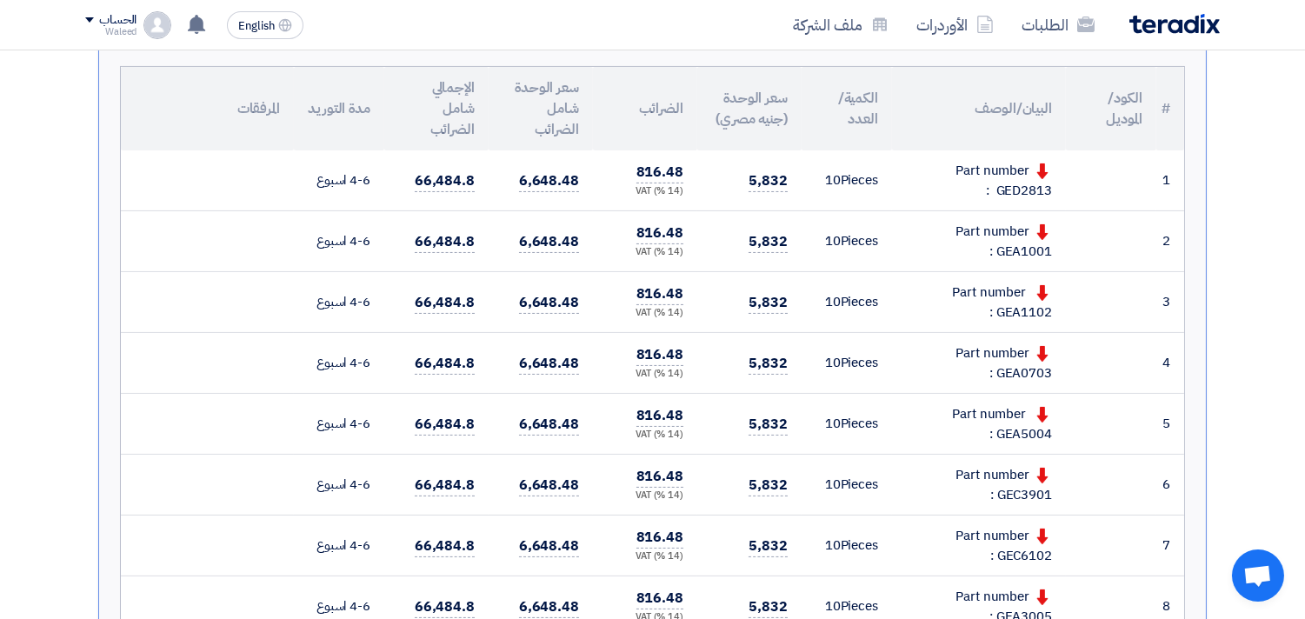
scroll to position [77, 0]
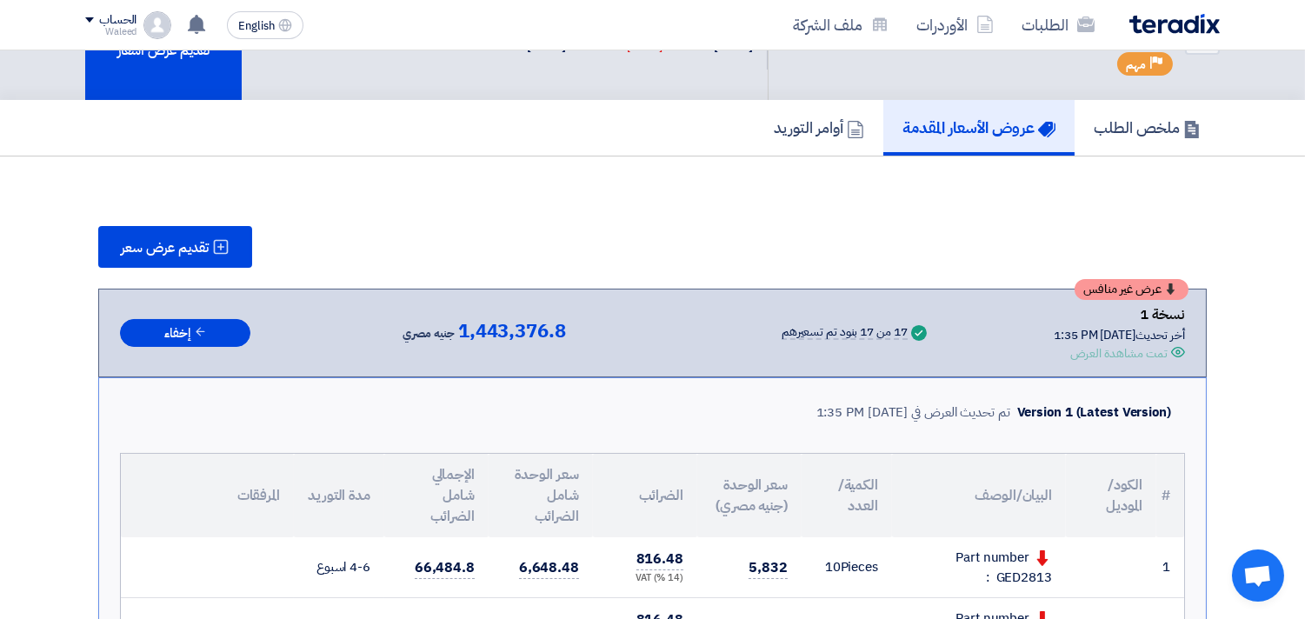
drag, startPoint x: 1252, startPoint y: 66, endPoint x: 1247, endPoint y: -4, distance: 70.6
click at [1048, 23] on link "الطلبات" at bounding box center [1058, 24] width 101 height 41
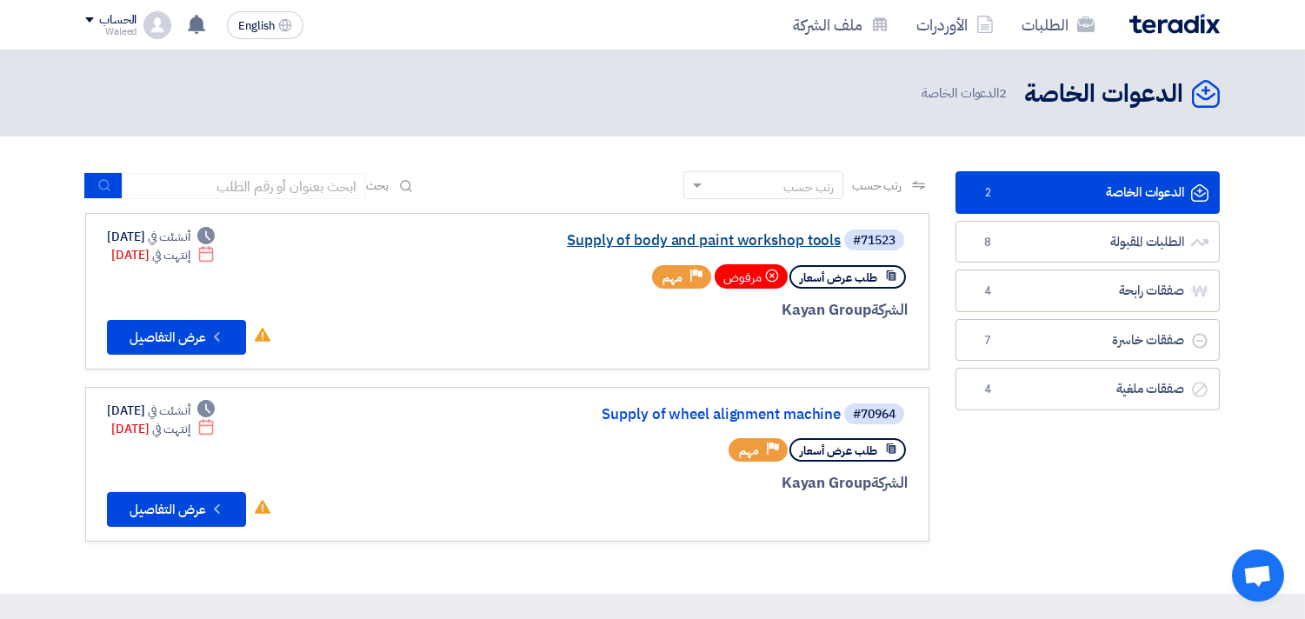
click at [762, 244] on link "Supply of body and paint workshop tools" at bounding box center [667, 241] width 348 height 16
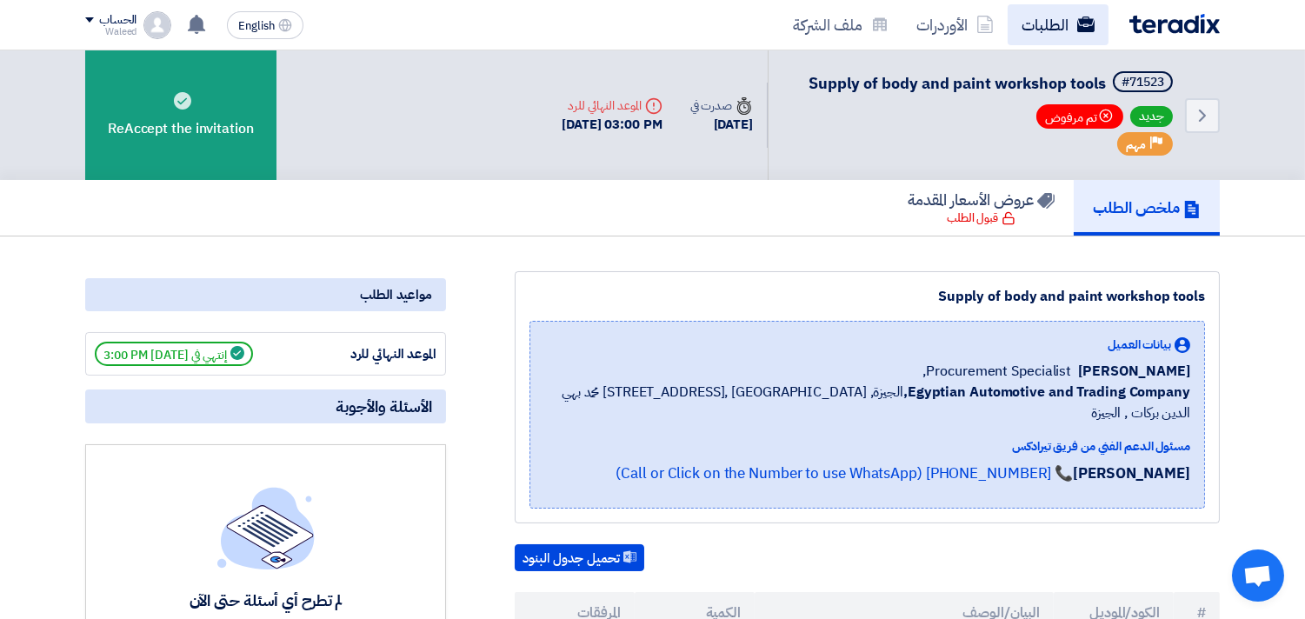
click at [1047, 30] on link "الطلبات" at bounding box center [1058, 24] width 101 height 41
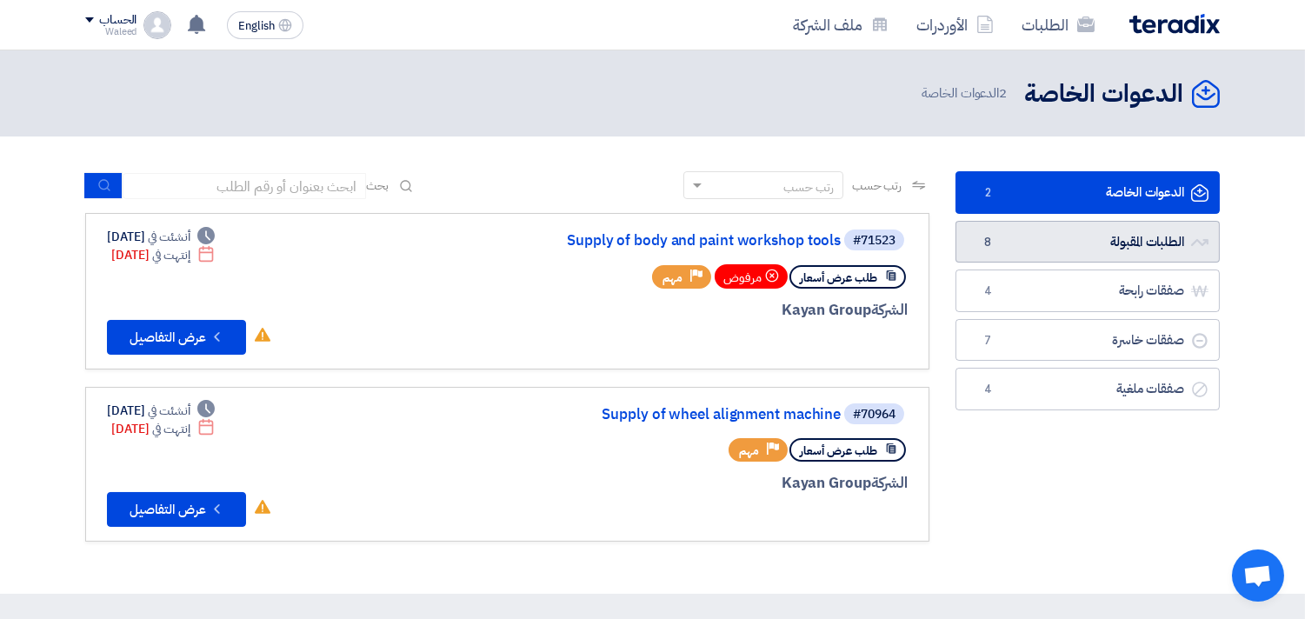
click at [1103, 235] on link "الطلبات المقبولة الطلبات المقبولة 8" at bounding box center [1088, 242] width 264 height 43
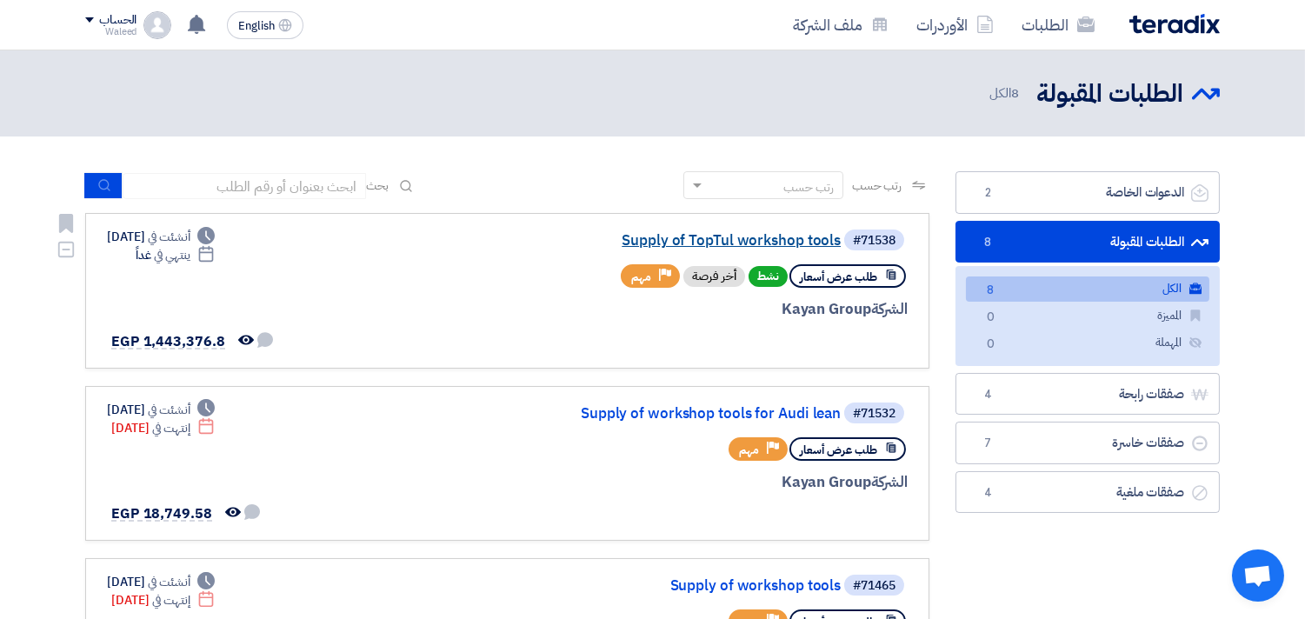
click at [745, 237] on link "Supply of TopTul workshop tools" at bounding box center [667, 241] width 348 height 16
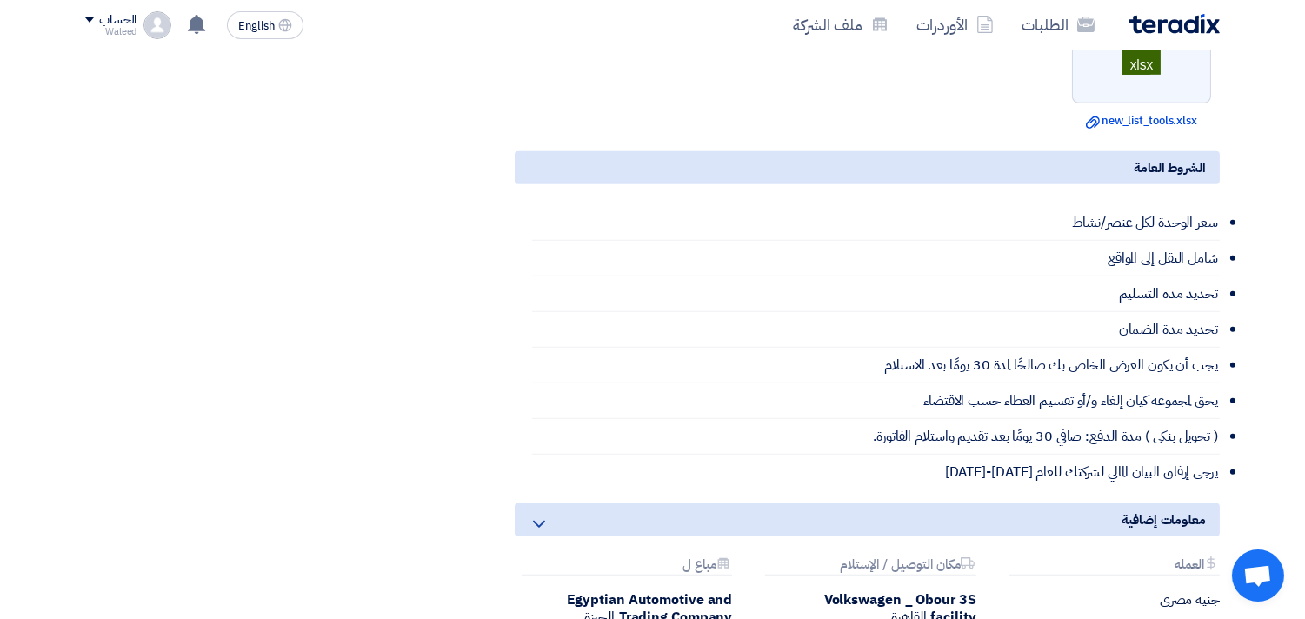
scroll to position [2078, 0]
